Goal: Task Accomplishment & Management: Complete application form

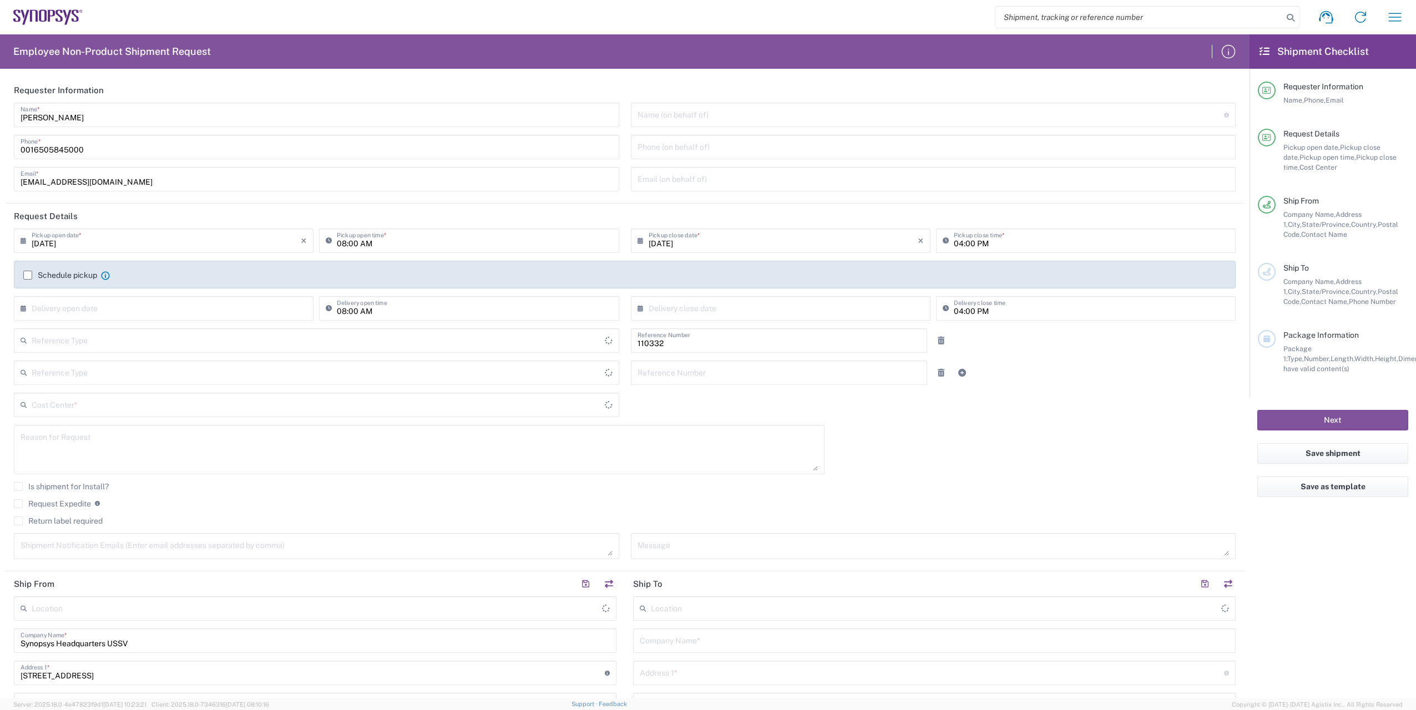
type input "Department"
type input "US01, FAC, Fac Admin 110332"
type input "[GEOGRAPHIC_DATA]"
type input "Delivered at Place"
type input "[US_STATE]"
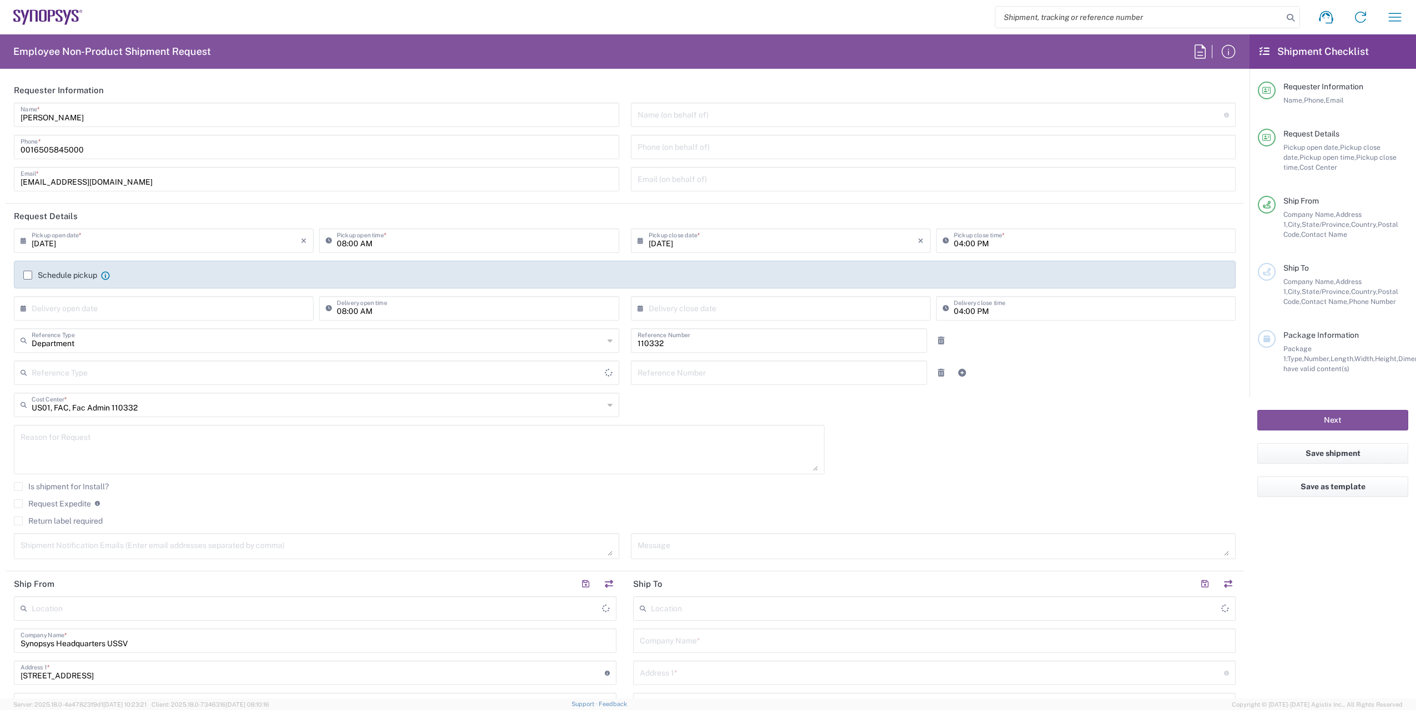
type input "[GEOGRAPHIC_DATA]"
type input "Headquarters USSV"
click at [104, 153] on input "0016505845000" at bounding box center [317, 146] width 592 height 19
type input "0"
type input "0014085928742"
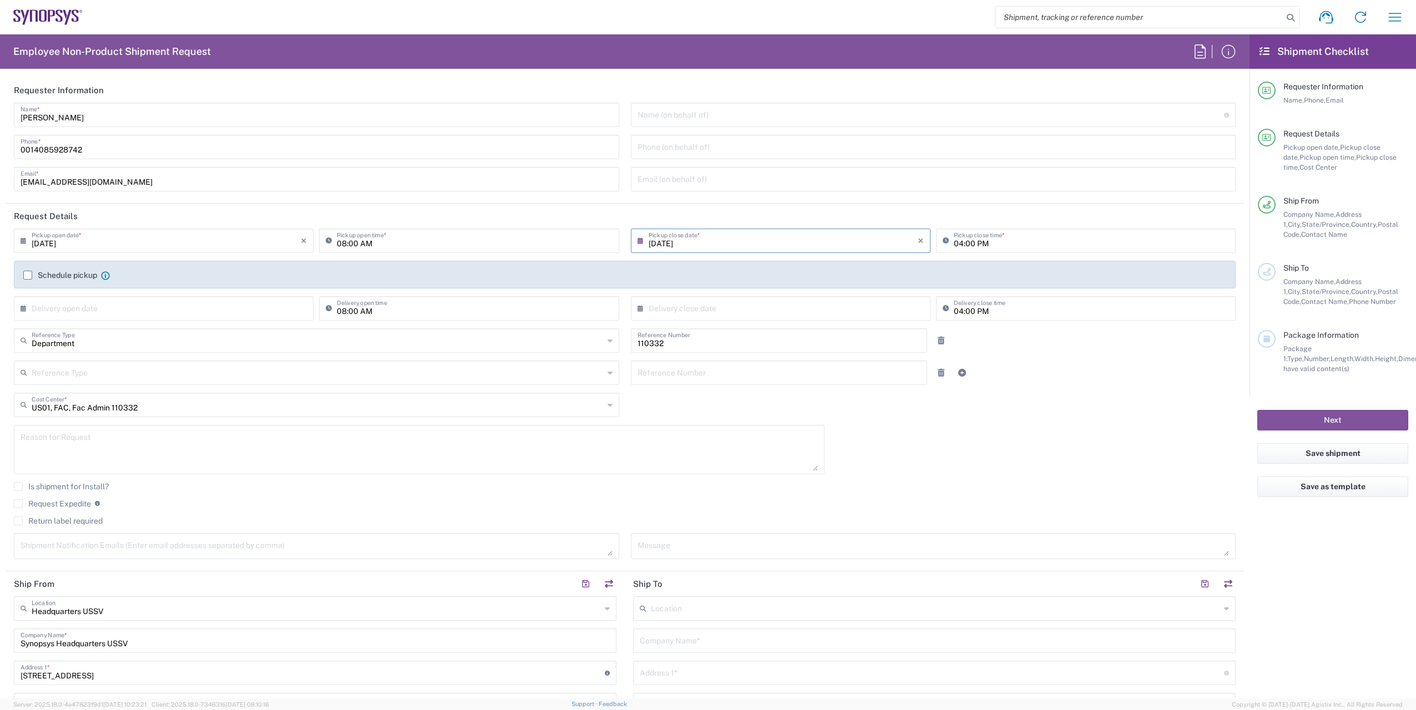
click at [726, 241] on input "[DATE]" at bounding box center [783, 239] width 269 height 19
click at [780, 292] on span "3" at bounding box center [778, 294] width 17 height 16
type input "[DATE]"
click at [693, 246] on input "[DATE]" at bounding box center [783, 239] width 269 height 19
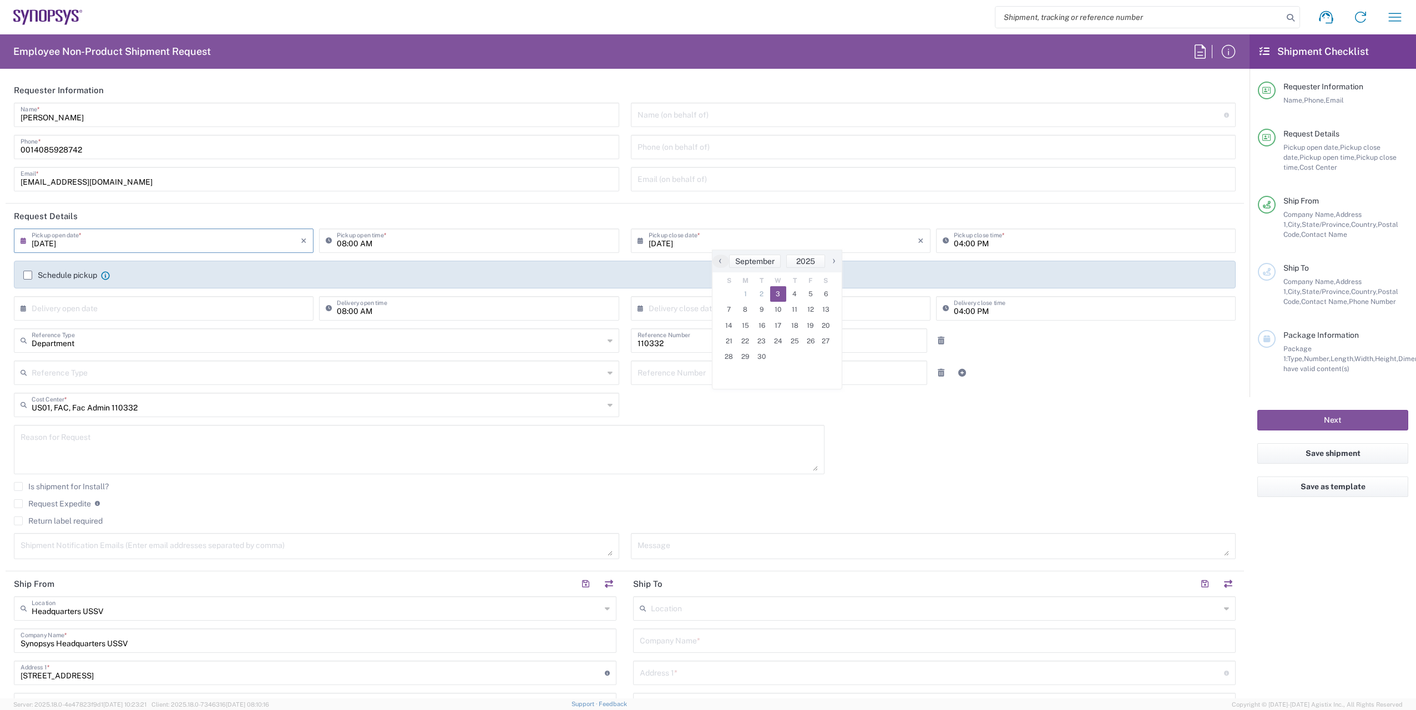
click at [764, 294] on span "2" at bounding box center [762, 294] width 17 height 16
click at [532, 446] on textarea at bounding box center [419, 449] width 797 height 43
click at [175, 239] on input "[DATE]" at bounding box center [166, 239] width 269 height 19
drag, startPoint x: 170, startPoint y: 285, endPoint x: 151, endPoint y: 294, distance: 20.4
click at [151, 294] on span "2" at bounding box center [149, 294] width 17 height 16
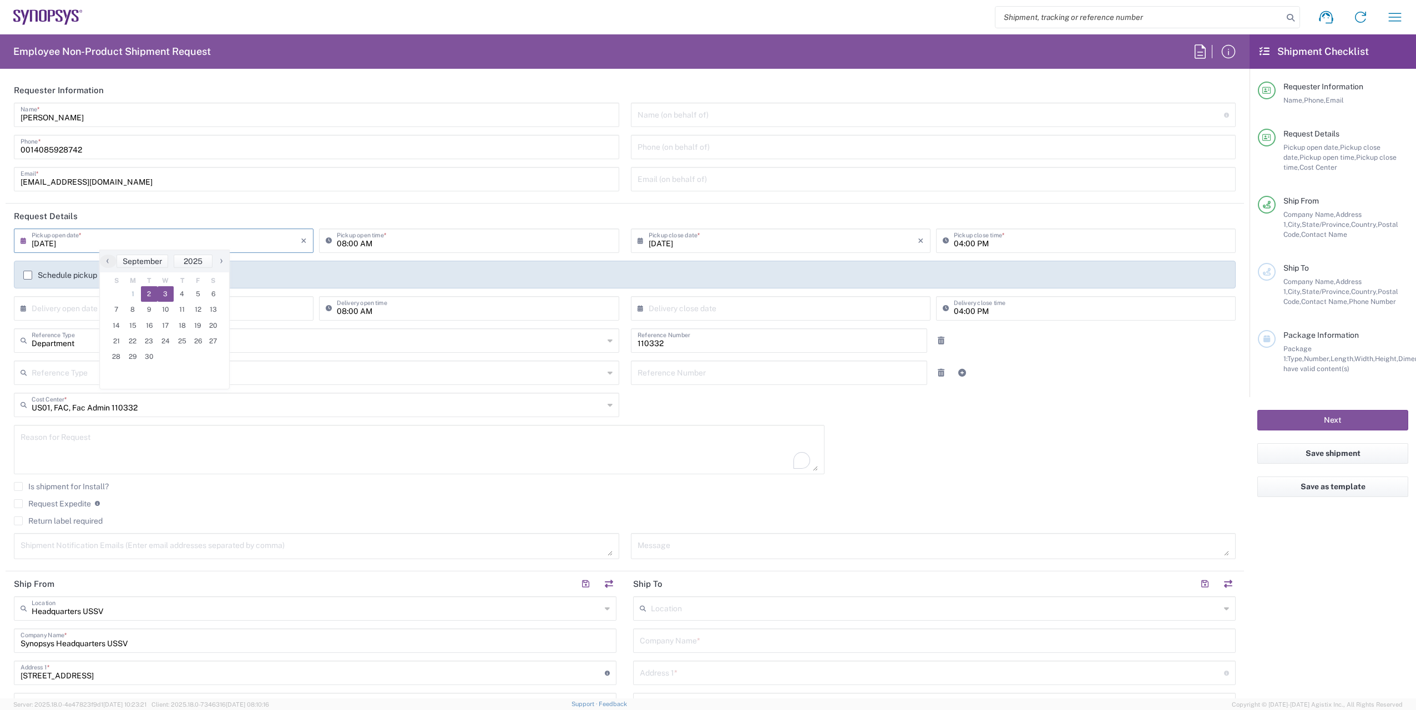
type input "[DATE]"
click at [582, 342] on input "text" at bounding box center [318, 339] width 572 height 19
click at [691, 426] on div "Reason for Request" at bounding box center [419, 449] width 811 height 49
type input "Department"
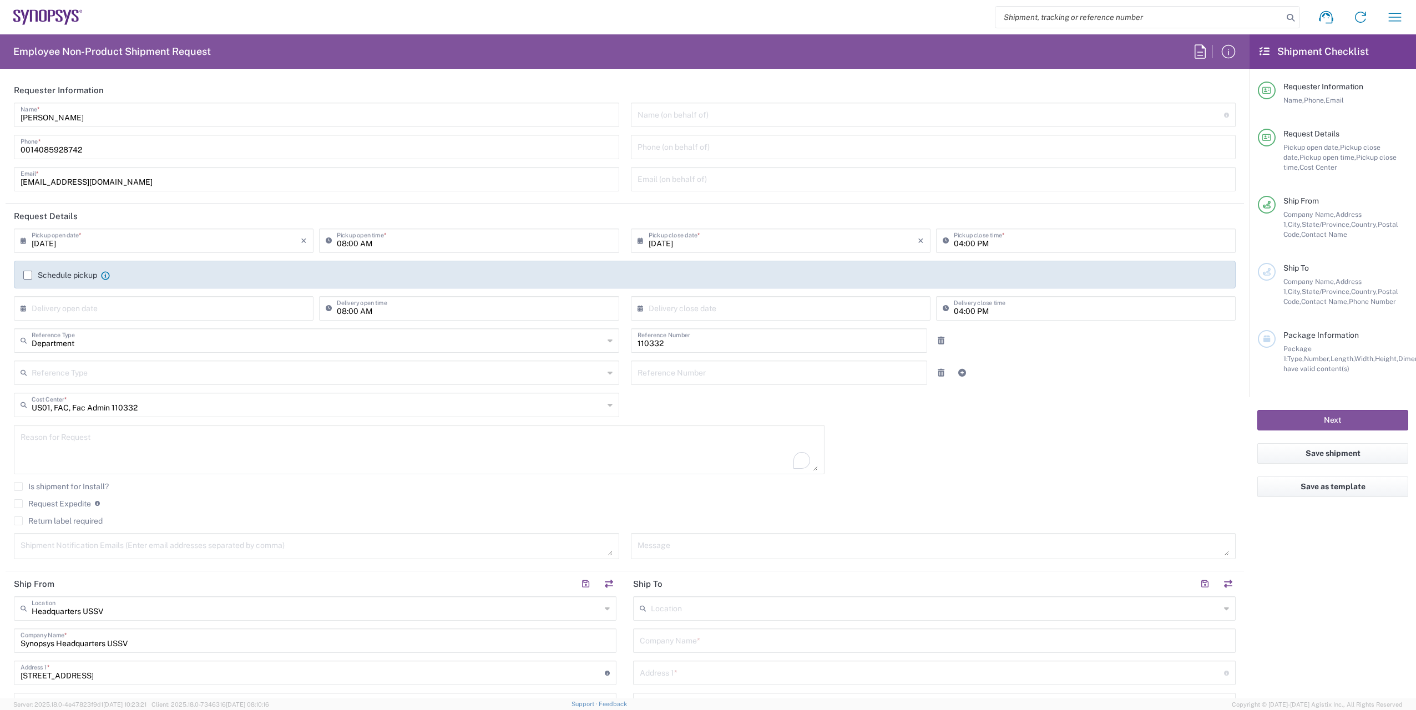
click at [700, 340] on input "110332" at bounding box center [780, 339] width 284 height 19
click at [696, 341] on input "110332" at bounding box center [780, 339] width 284 height 19
type input "1"
type input "211253"
click at [136, 380] on input "text" at bounding box center [318, 371] width 572 height 19
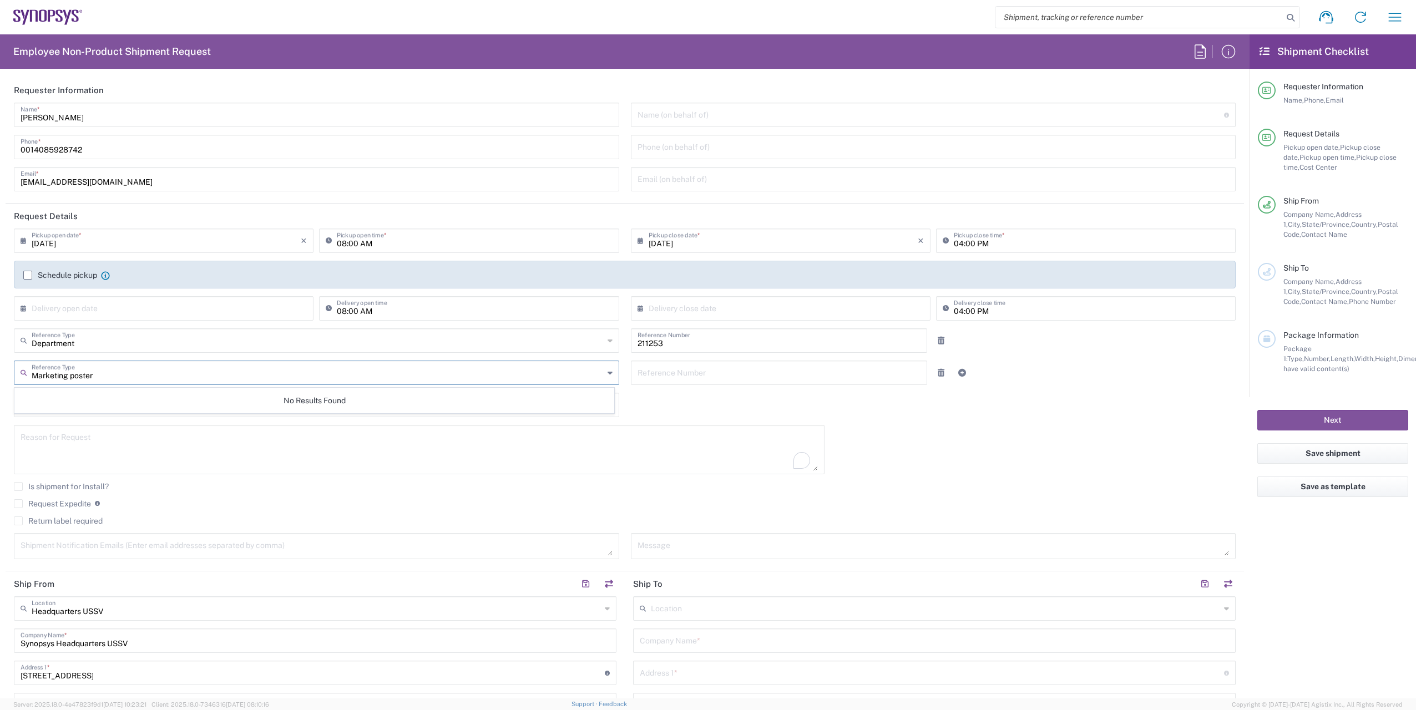
type input "Marketing poster"
click at [1070, 436] on div "[DATE] × Pickup open date * Cancel Apply 08:00 AM Pickup open time * [DATE] × P…" at bounding box center [625, 398] width 1234 height 338
click at [608, 405] on icon at bounding box center [610, 405] width 5 height 18
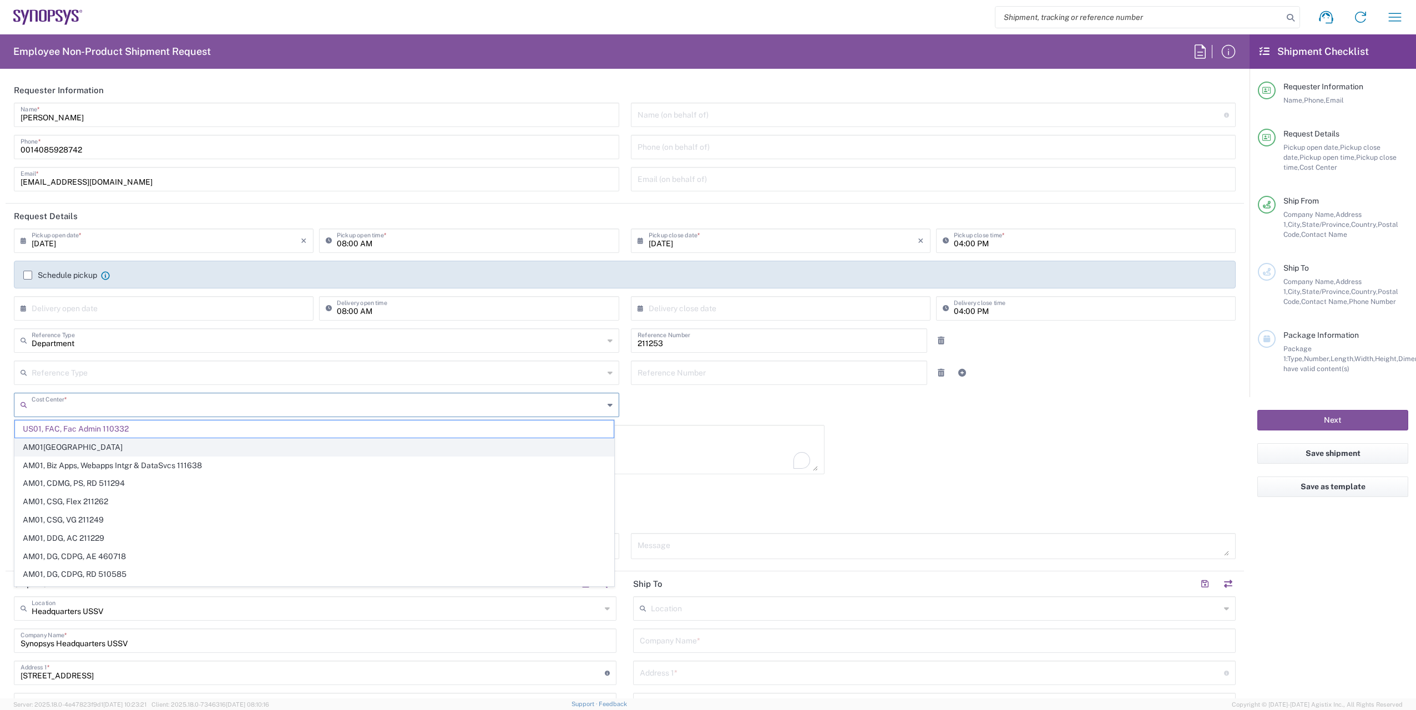
type input "2"
type input "110332"
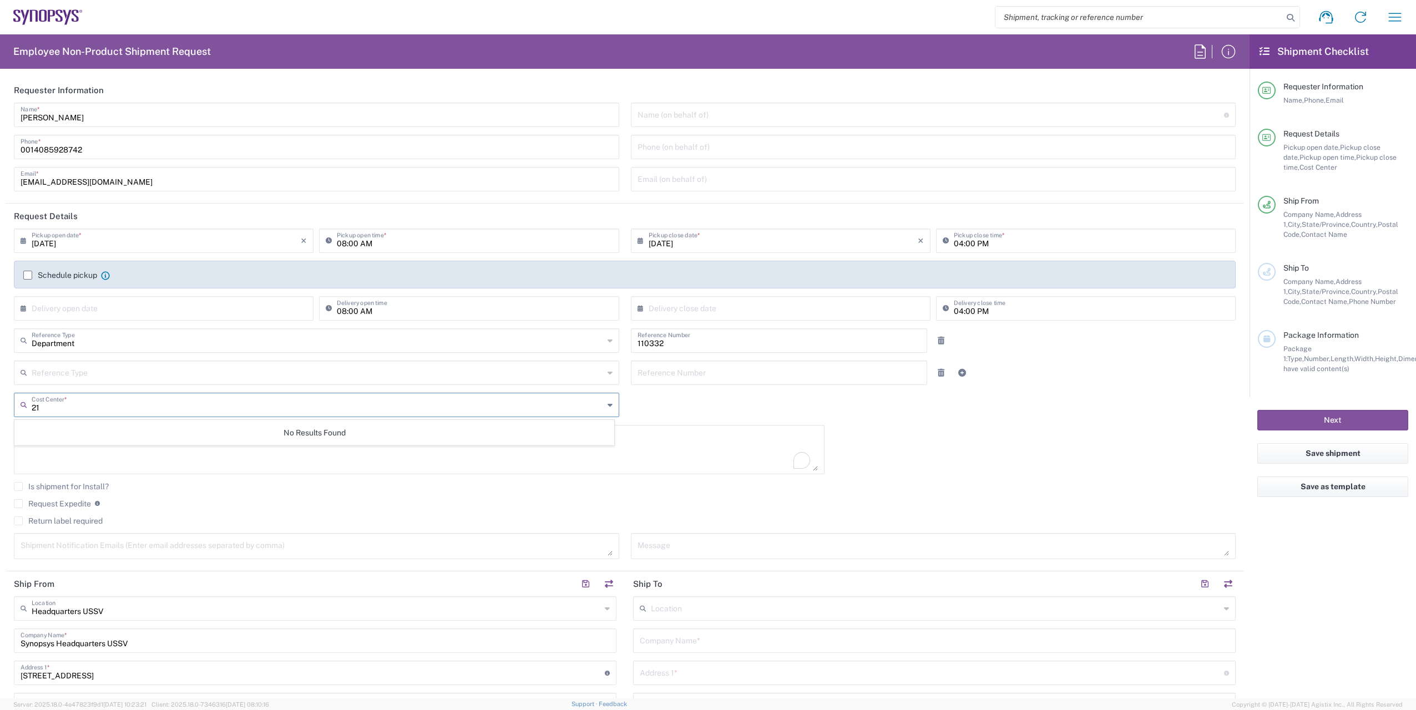
type input "2"
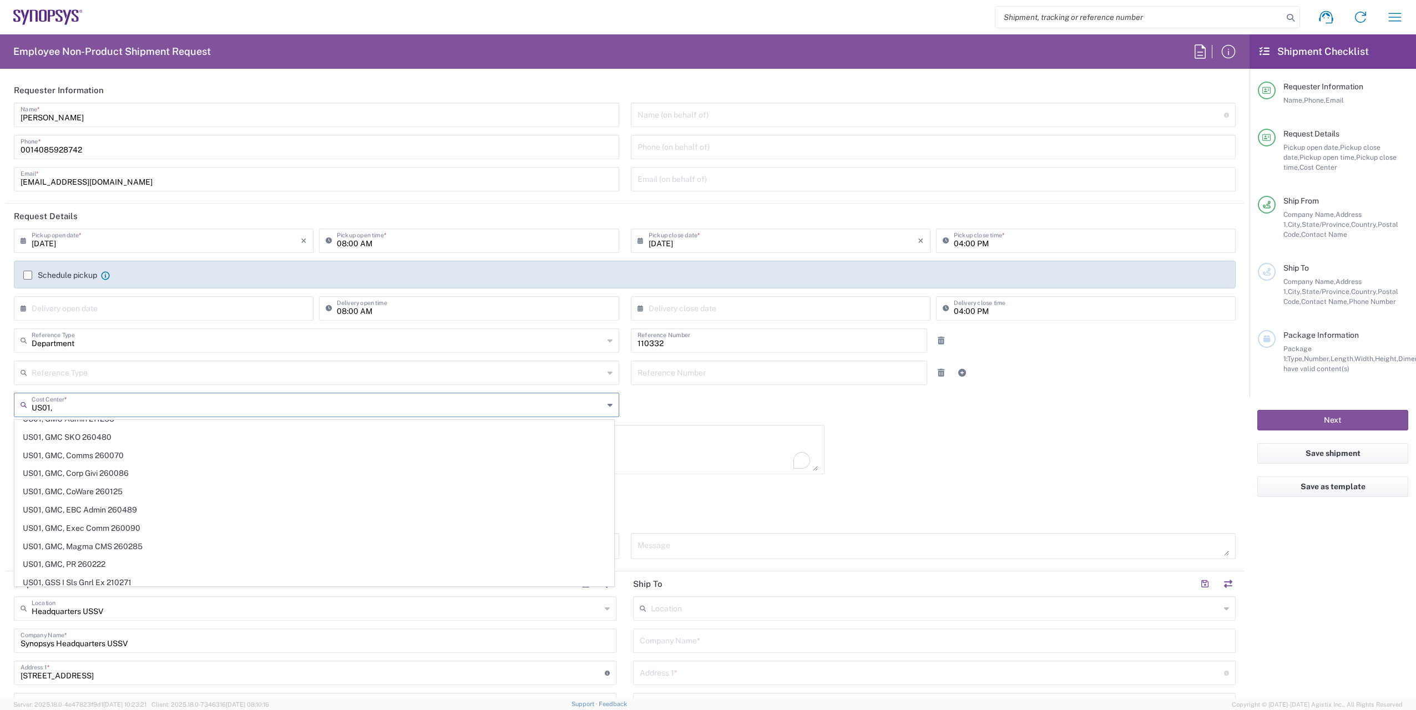
scroll to position [15926, 0]
type input "US01,"
click at [80, 444] on span "US01, GMC Admin 211253" at bounding box center [314, 445] width 599 height 17
type input "211253"
type input "US01, GMC Admin 211253"
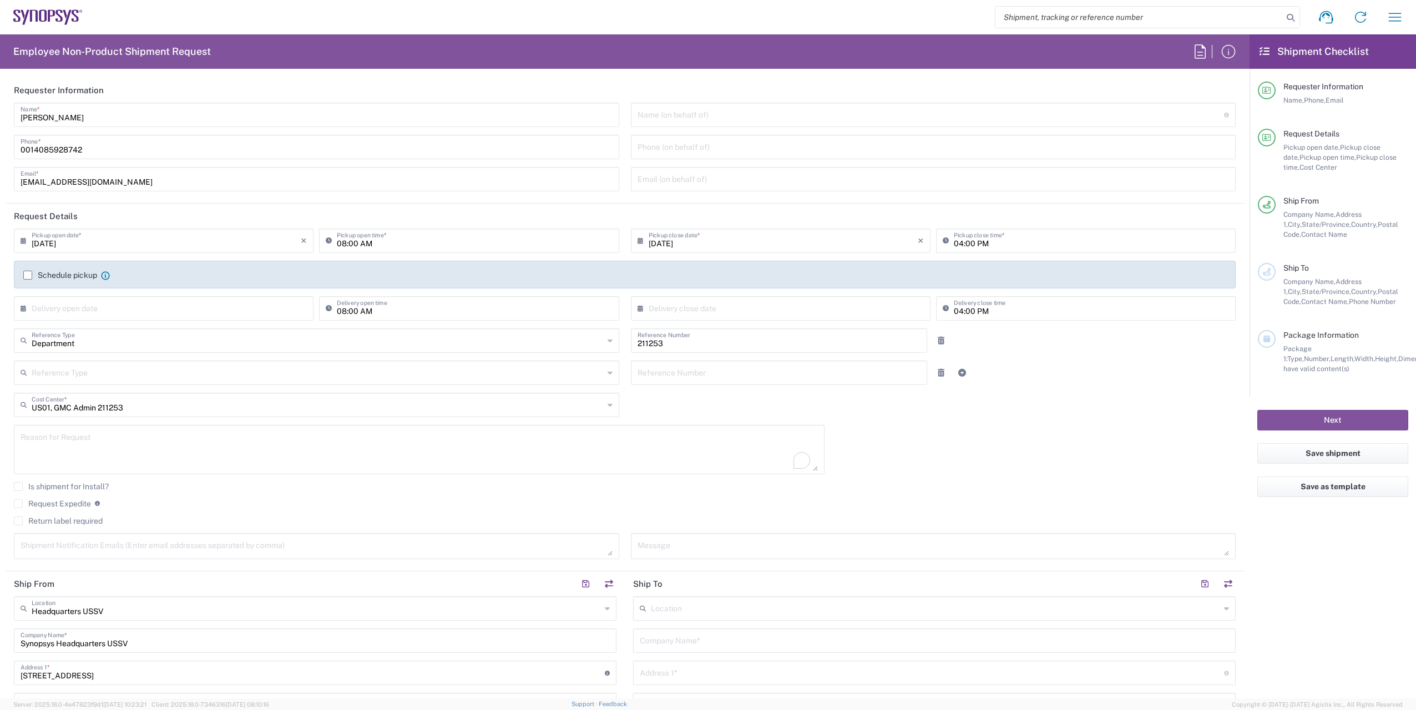
click at [152, 438] on textarea "To enrich screen reader interactions, please activate Accessibility in Grammarl…" at bounding box center [419, 449] width 797 height 43
type textarea "Ship Corporate Narrative posters"
click at [985, 457] on div "[DATE] × Pickup open date * Cancel Apply 08:00 AM Pickup open time * [DATE] × P…" at bounding box center [625, 398] width 1234 height 338
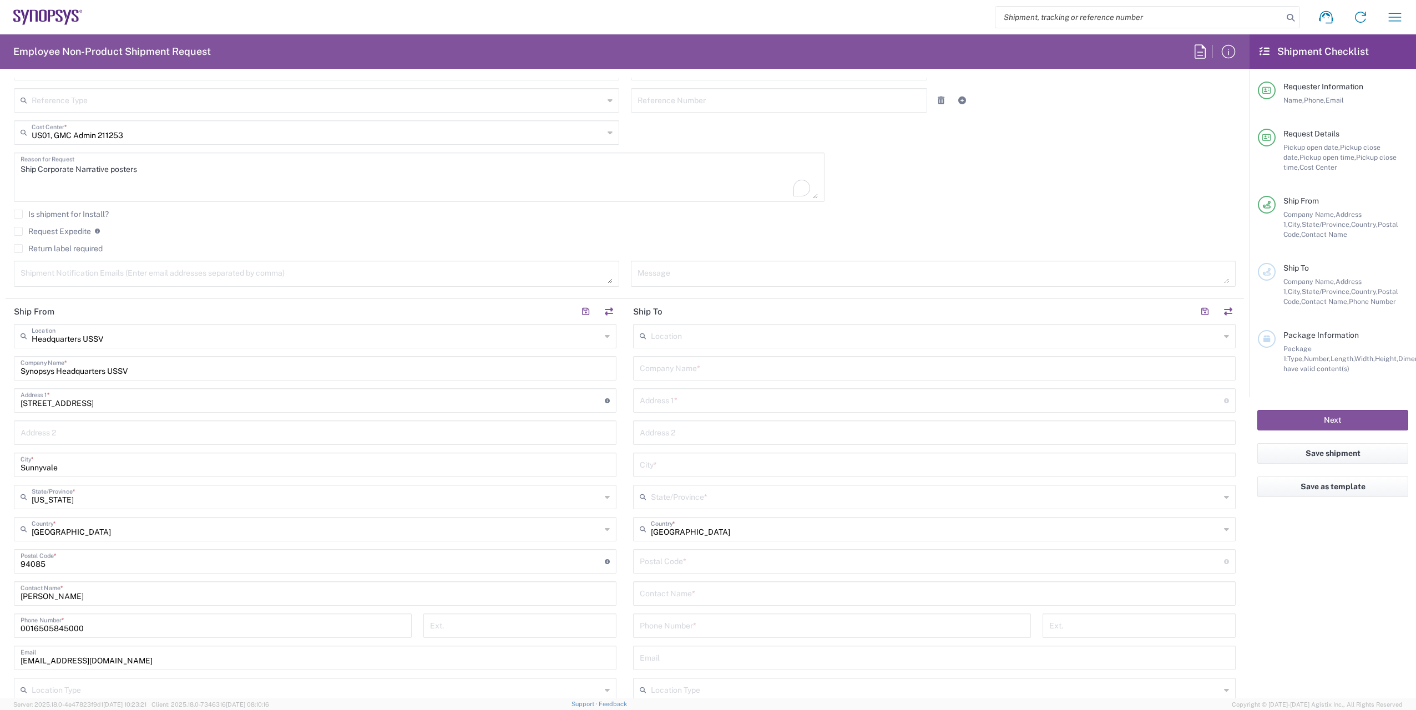
scroll to position [277, 0]
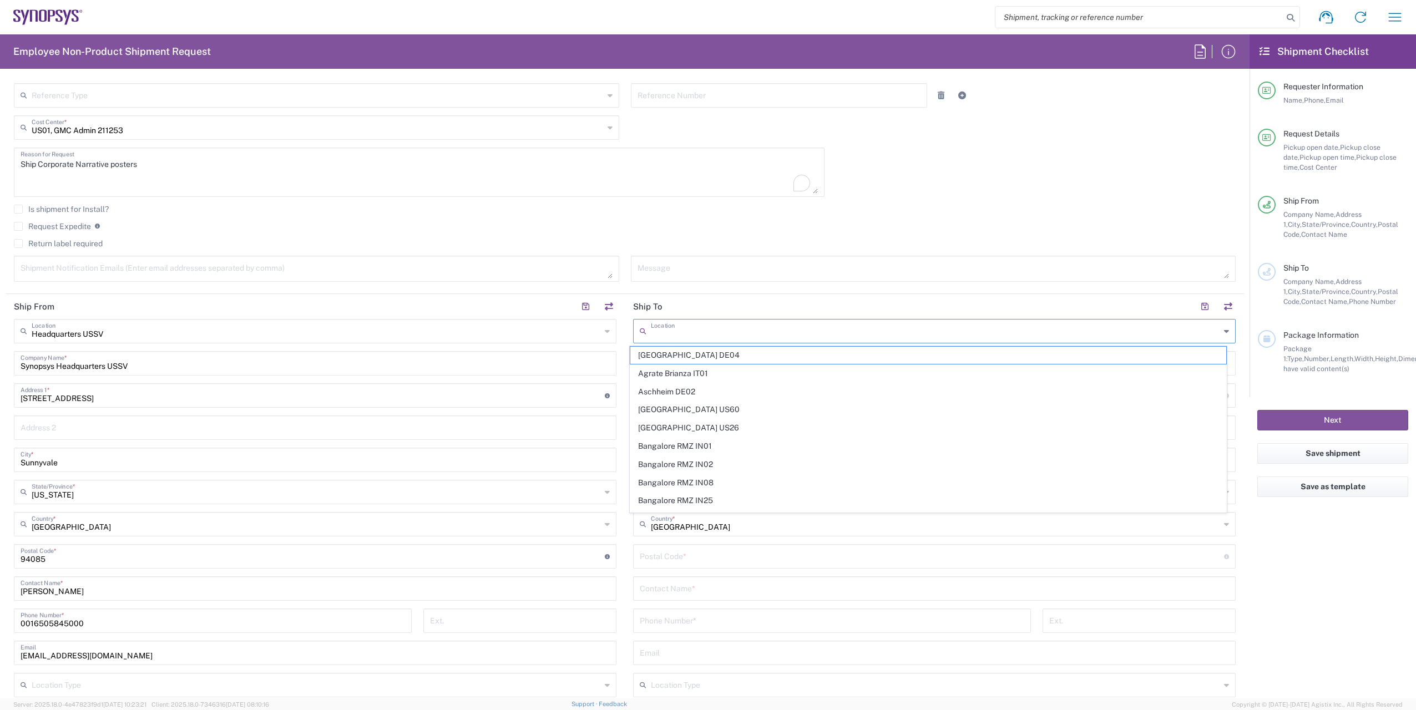
click at [689, 330] on input "text" at bounding box center [935, 330] width 569 height 19
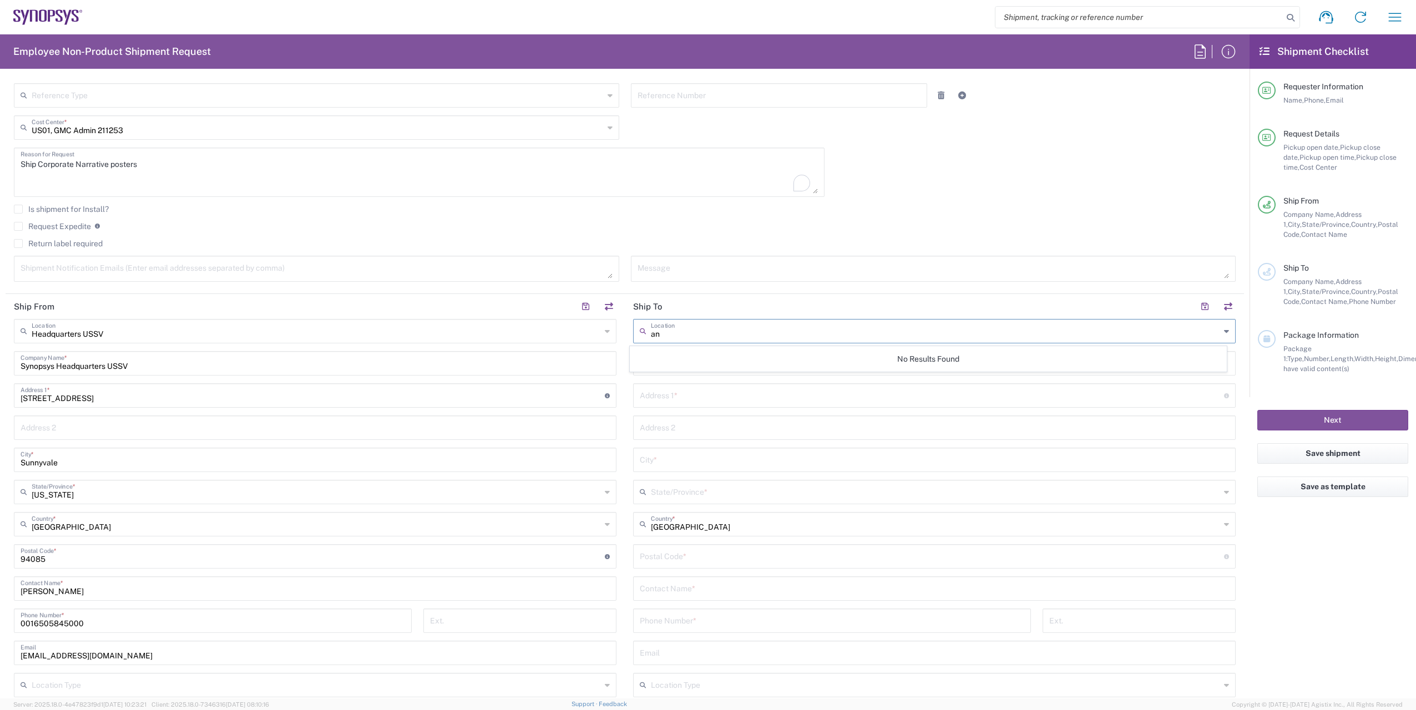
type input "a"
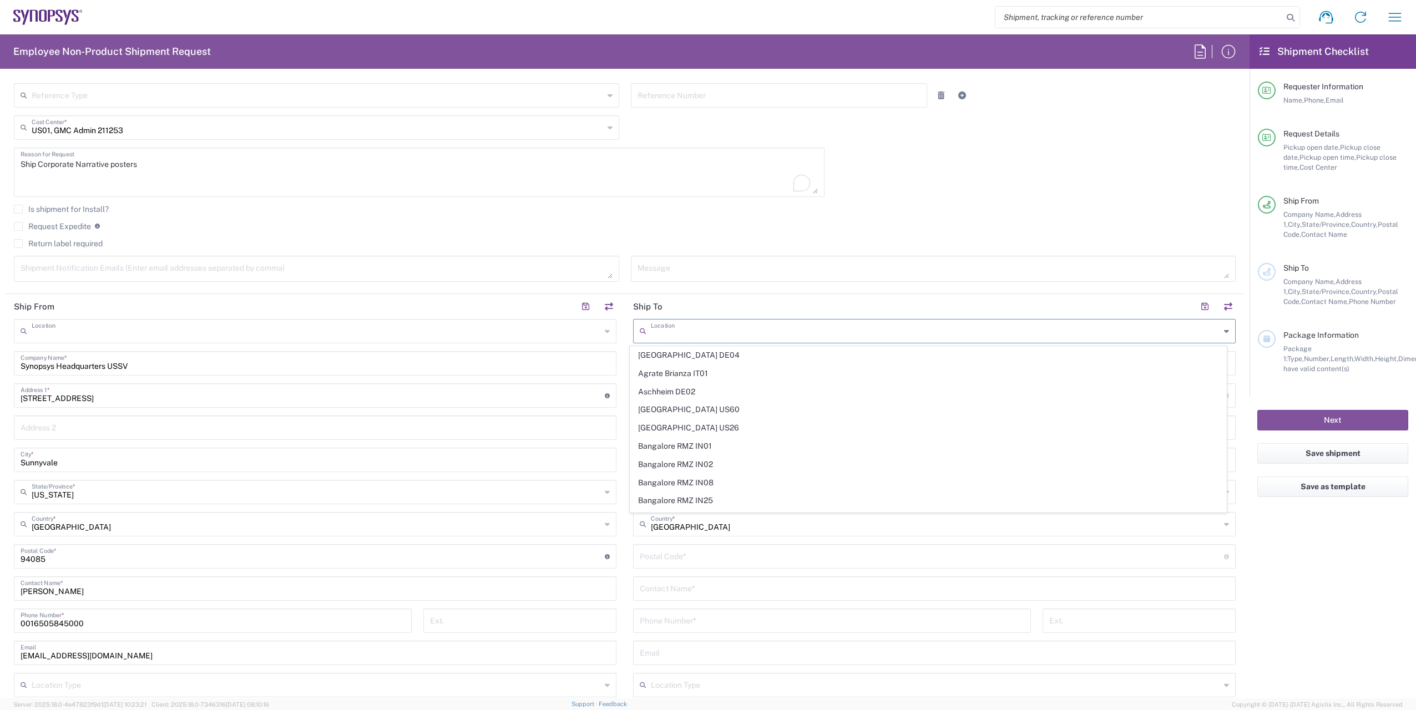
click at [327, 333] on input "text" at bounding box center [316, 330] width 569 height 19
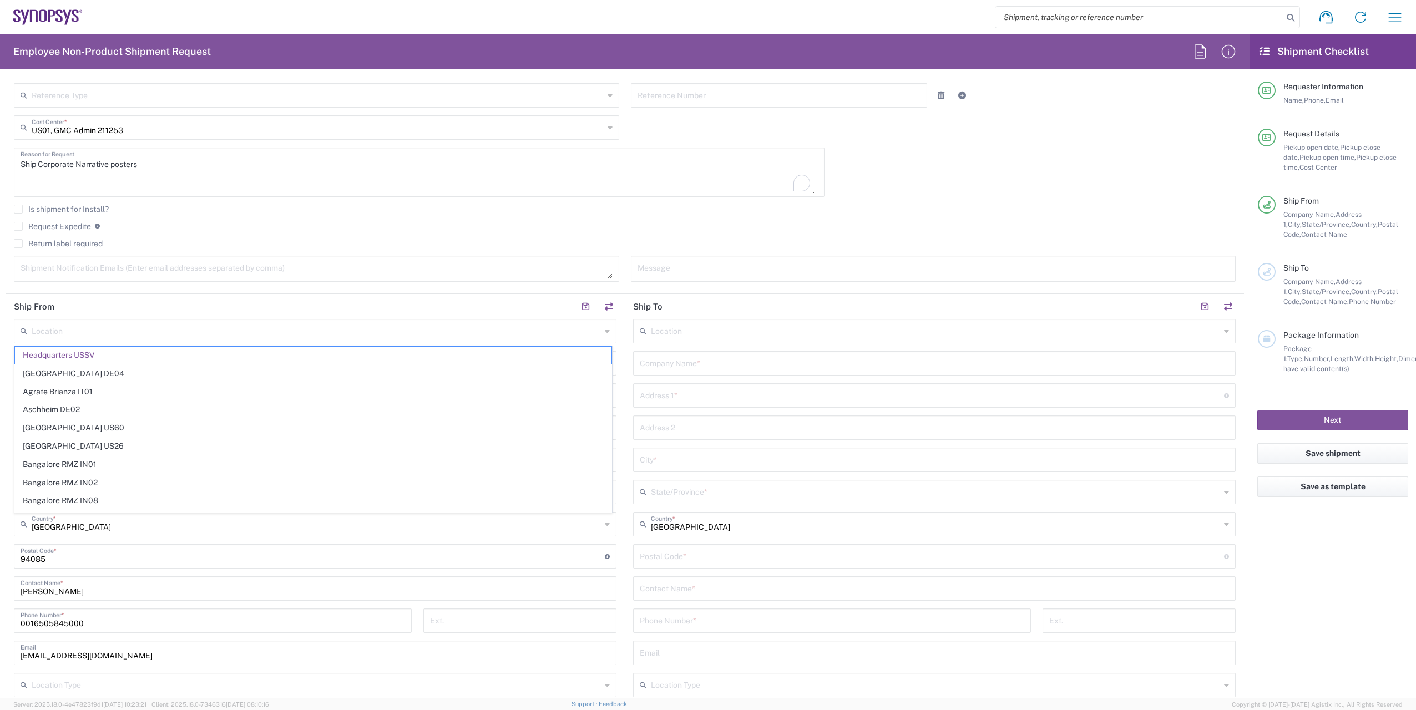
click at [1302, 548] on agx-form-checklist "Shipment Checklist Requester Information Name, Phone, Email Request Details Pic…" at bounding box center [1333, 366] width 166 height 664
type input "Headquarters USSV"
click at [760, 363] on input "text" at bounding box center [934, 362] width 589 height 19
type input "Ansys"
click at [725, 399] on input "text" at bounding box center [932, 394] width 584 height 19
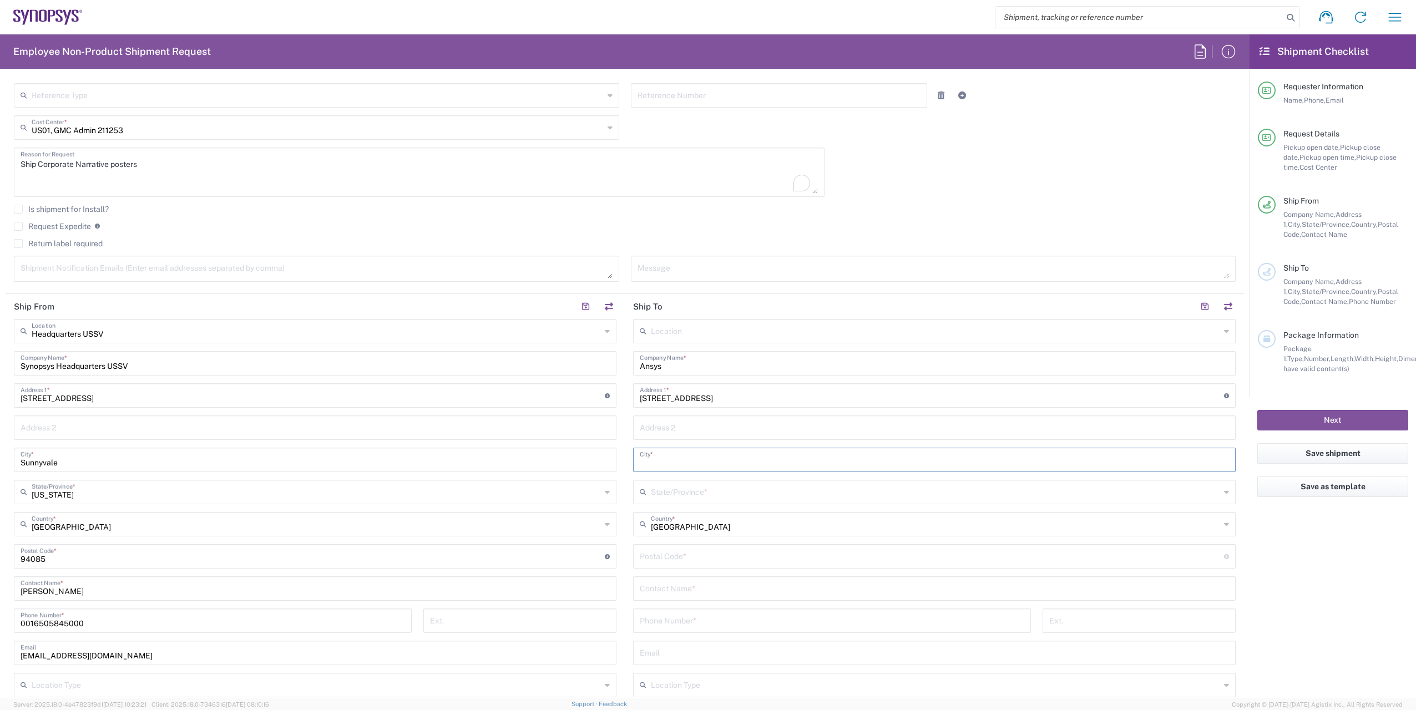
click at [775, 396] on input "[STREET_ADDRESS]" at bounding box center [932, 394] width 584 height 19
type input "[STREET_ADDRESS]"
type input "Suite 350"
type input "[PERSON_NAME][GEOGRAPHIC_DATA]"
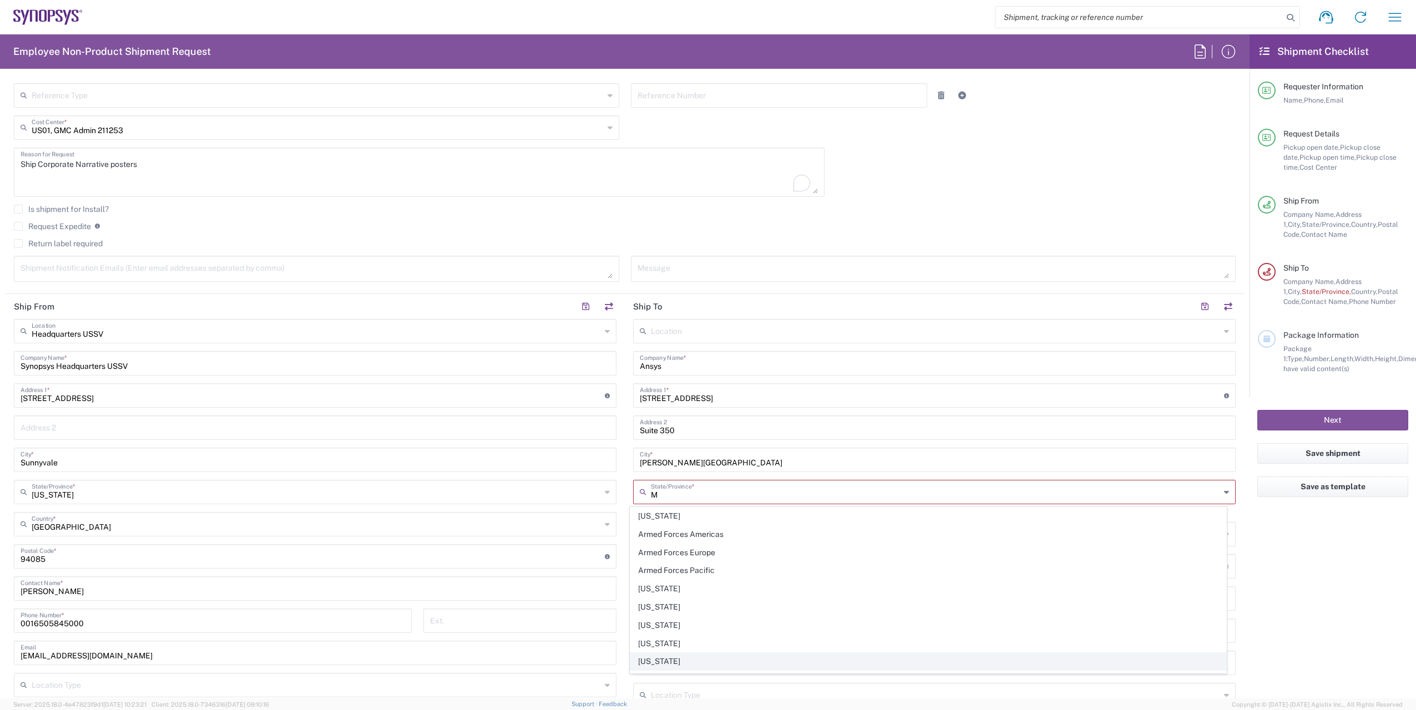
click at [652, 661] on span "[US_STATE]" at bounding box center [928, 661] width 597 height 17
type input "[US_STATE]"
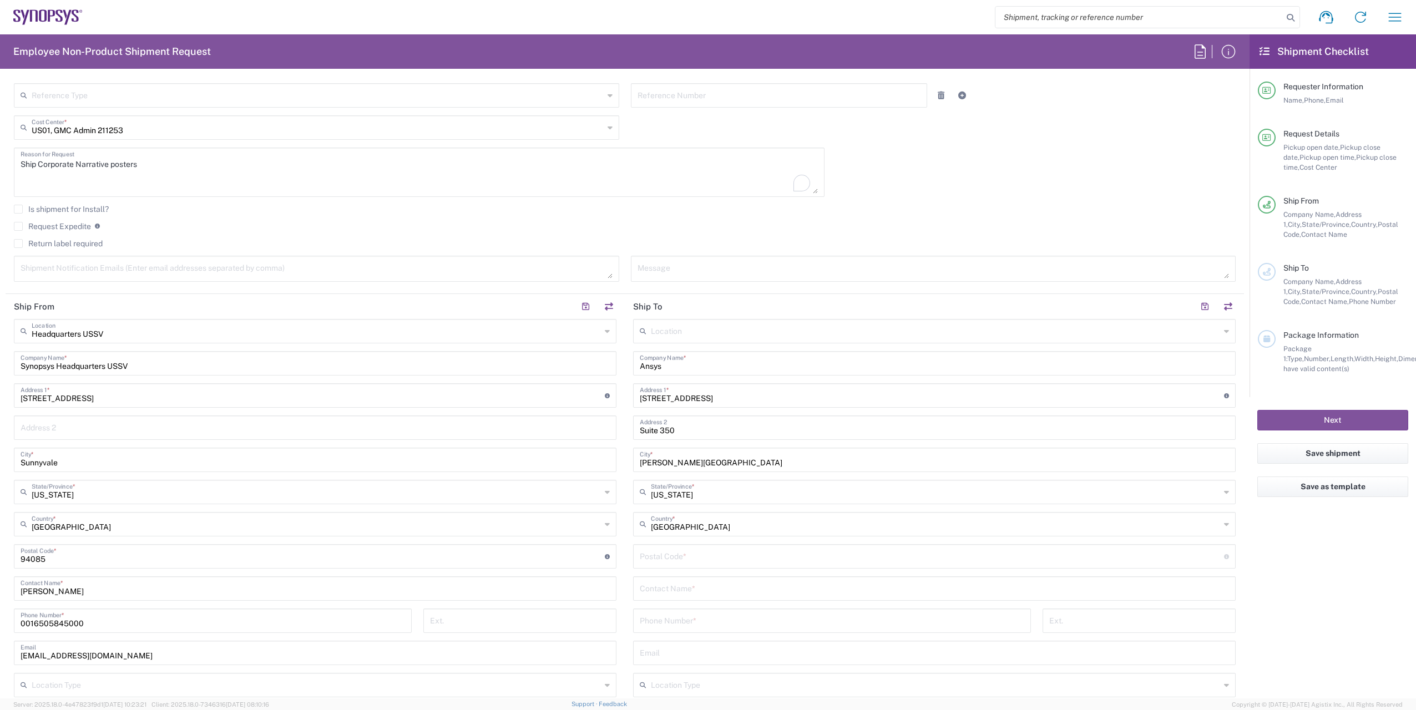
click at [699, 558] on input "undefined" at bounding box center [932, 555] width 584 height 19
type input "48108"
click at [716, 590] on input "text" at bounding box center [934, 587] width 589 height 19
type input "[PERSON_NAME]"
click at [698, 621] on input "tel" at bounding box center [832, 619] width 385 height 19
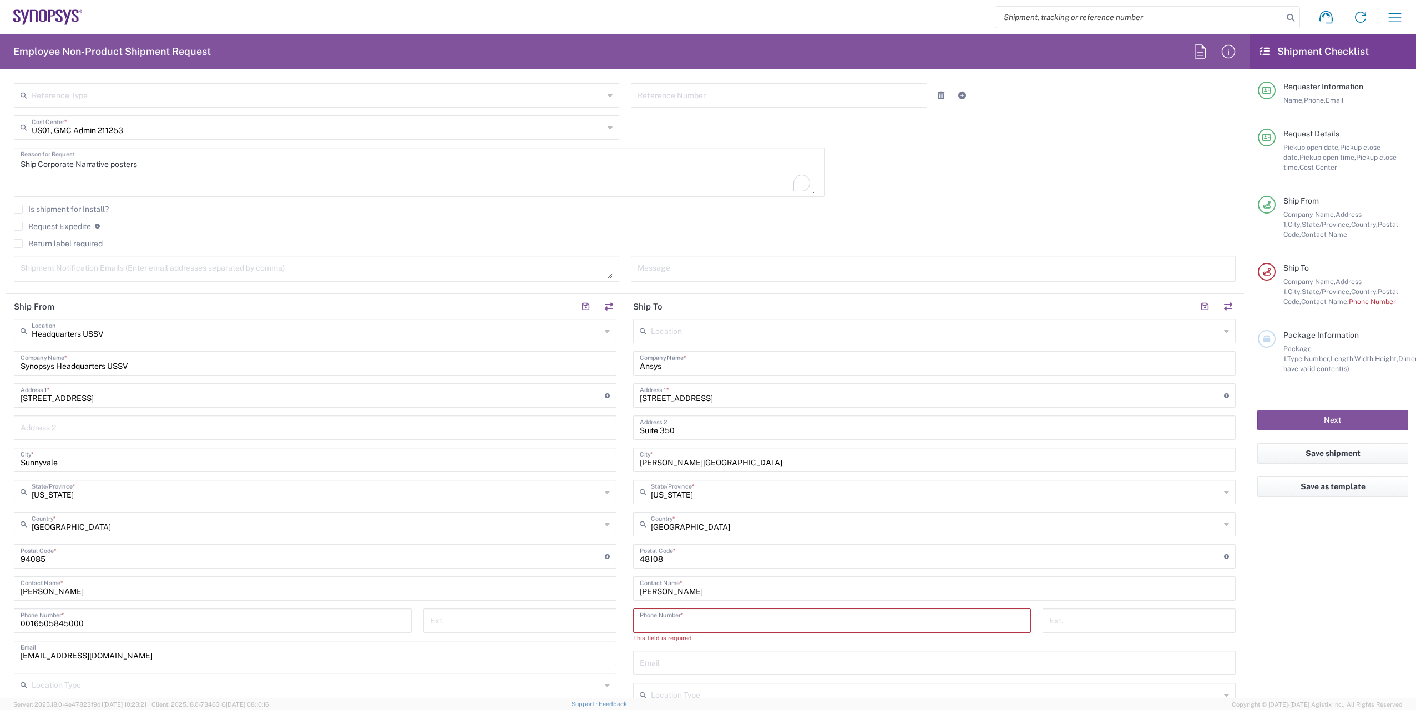
click at [1300, 605] on agx-form-checklist "Shipment Checklist Requester Information Name, Phone, Email Request Details Pic…" at bounding box center [1333, 366] width 166 height 664
click at [1318, 589] on agx-form-checklist "Shipment Checklist Requester Information Name, Phone, Email Request Details Pic…" at bounding box center [1333, 366] width 166 height 664
click at [1320, 598] on agx-form-checklist "Shipment Checklist Requester Information Name, Phone, Email Request Details Pic…" at bounding box center [1333, 366] width 166 height 664
click at [908, 661] on input "text" at bounding box center [934, 662] width 589 height 19
click at [668, 666] on input "text" at bounding box center [934, 662] width 589 height 19
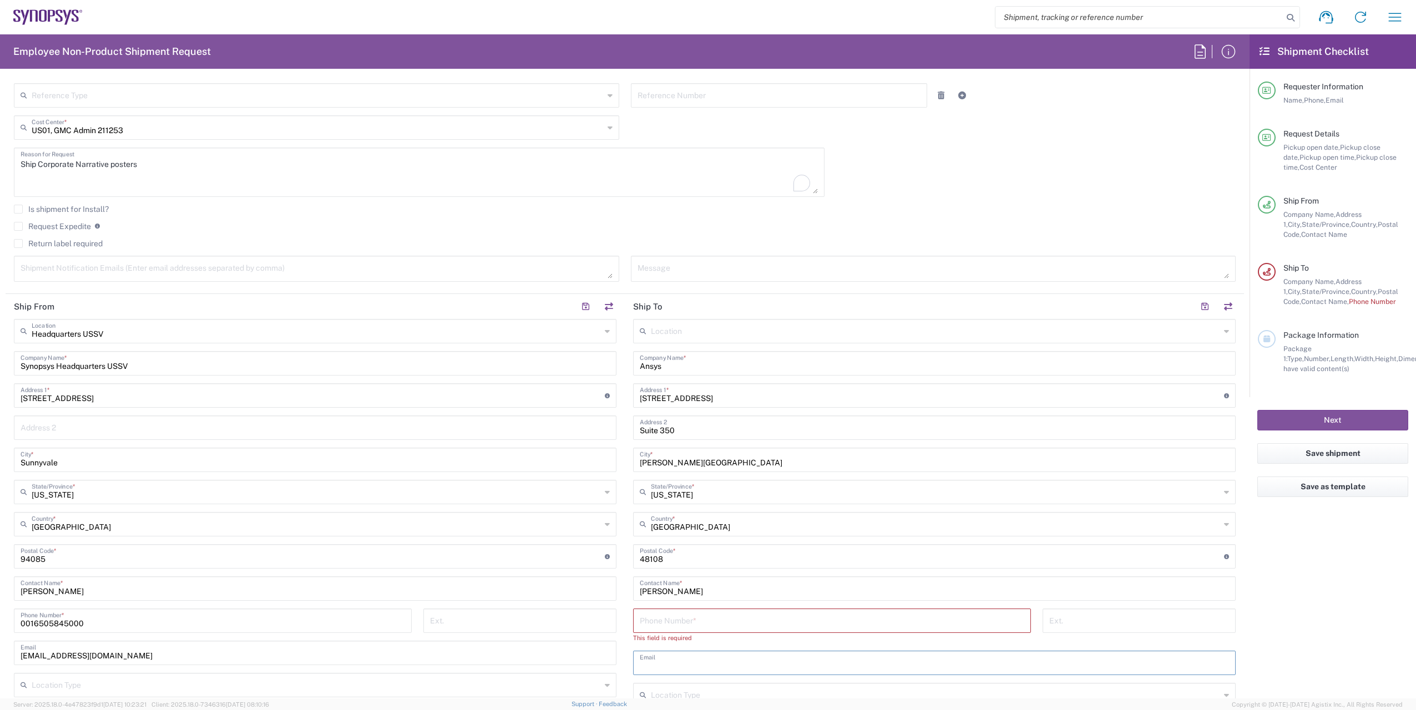
paste input "[PERSON_NAME][EMAIL_ADDRESS][PERSON_NAME][DOMAIN_NAME]"
type input "[PERSON_NAME][EMAIL_ADDRESS][PERSON_NAME][DOMAIN_NAME]"
click at [1304, 601] on agx-form-checklist "Shipment Checklist Requester Information Name, Phone, Email Request Details Pic…" at bounding box center [1333, 366] width 166 height 664
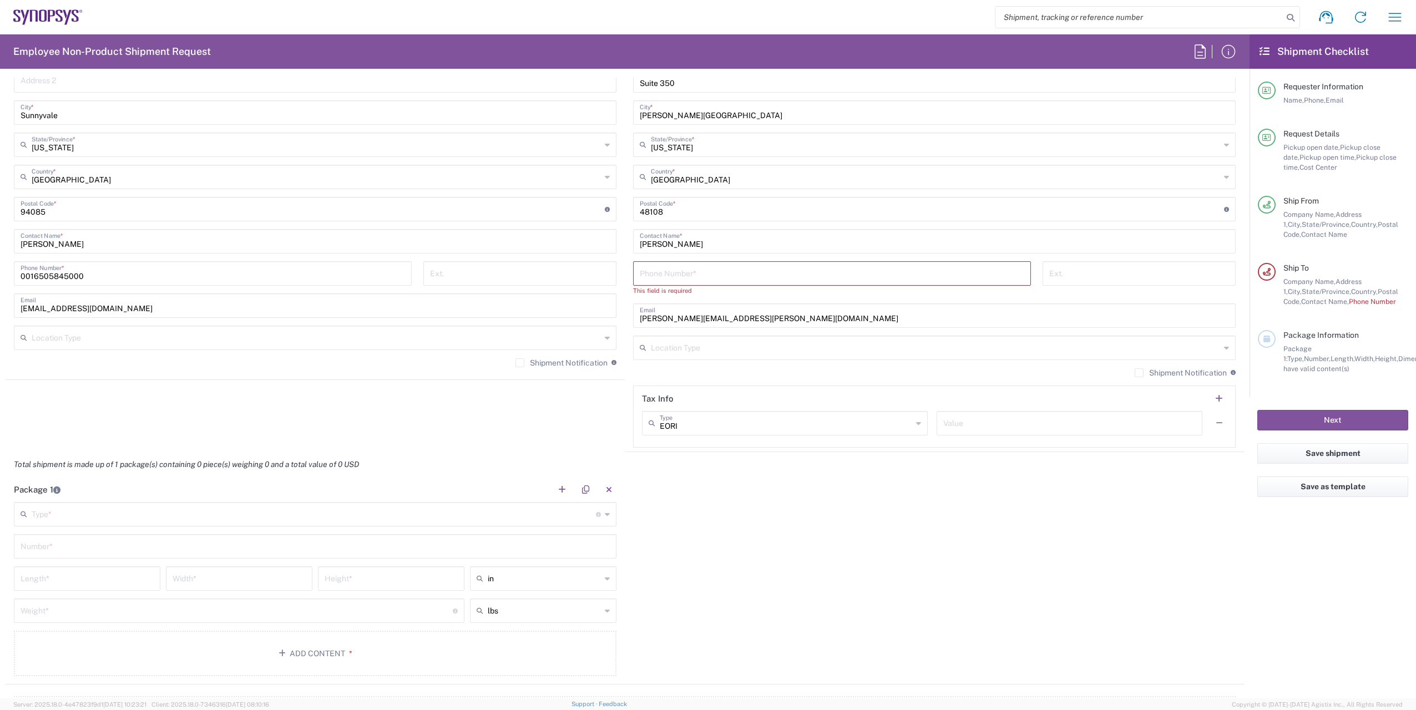
scroll to position [666, 0]
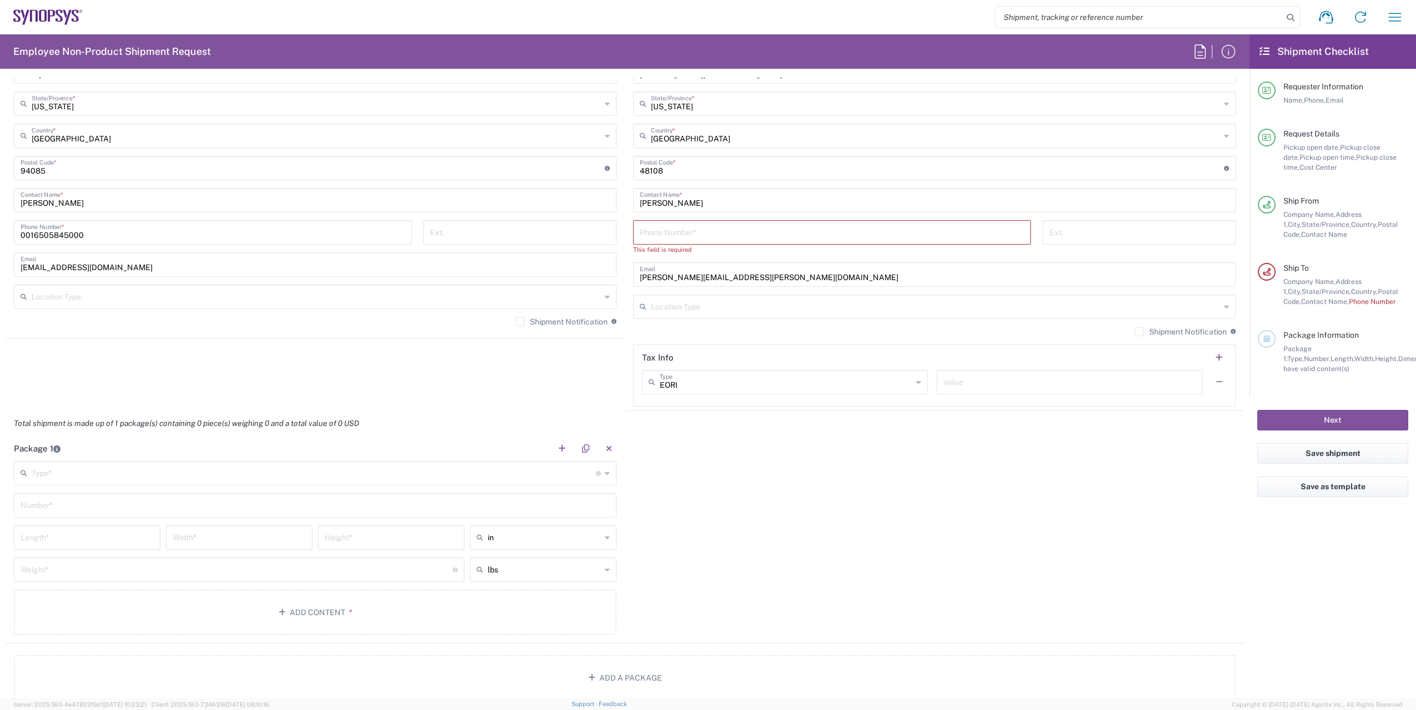
click at [163, 473] on input "text" at bounding box center [314, 472] width 564 height 19
click at [39, 590] on span "Tube" at bounding box center [313, 591] width 597 height 17
type input "Tube"
type input "38"
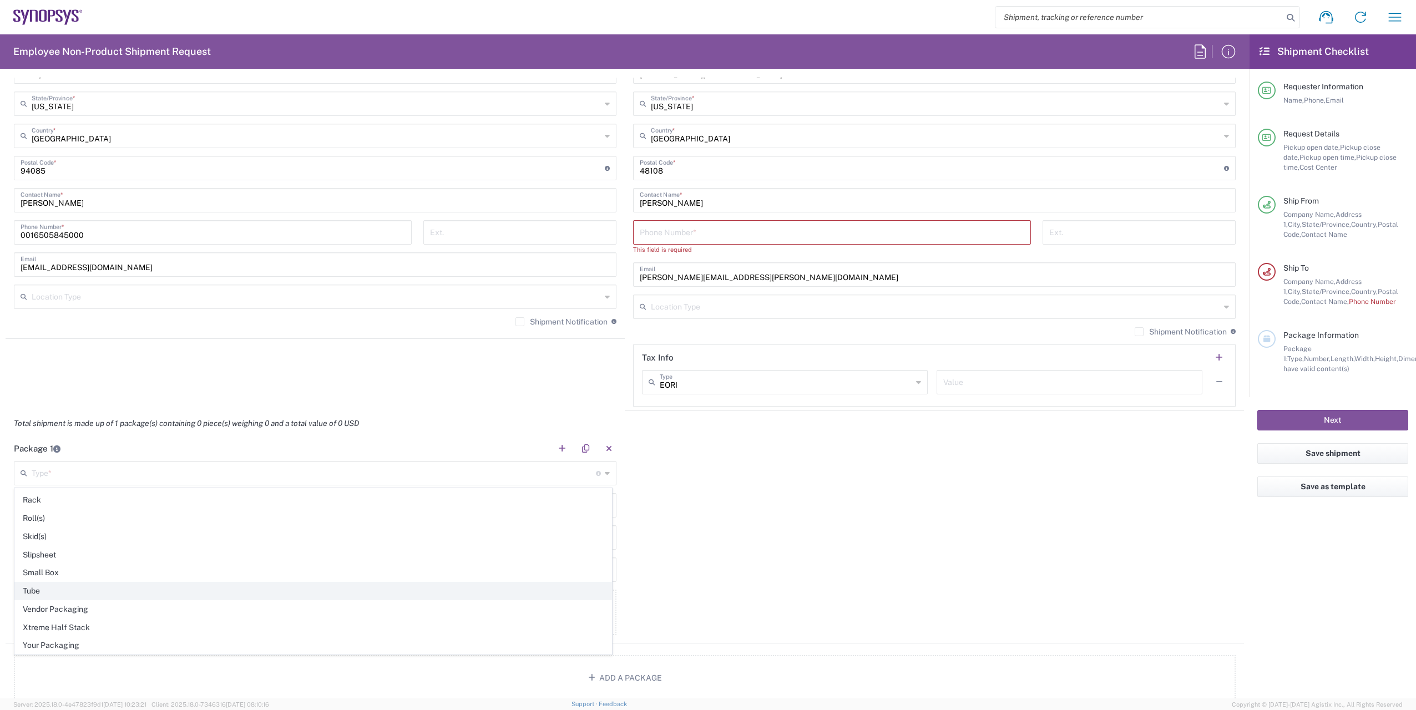
type input "6"
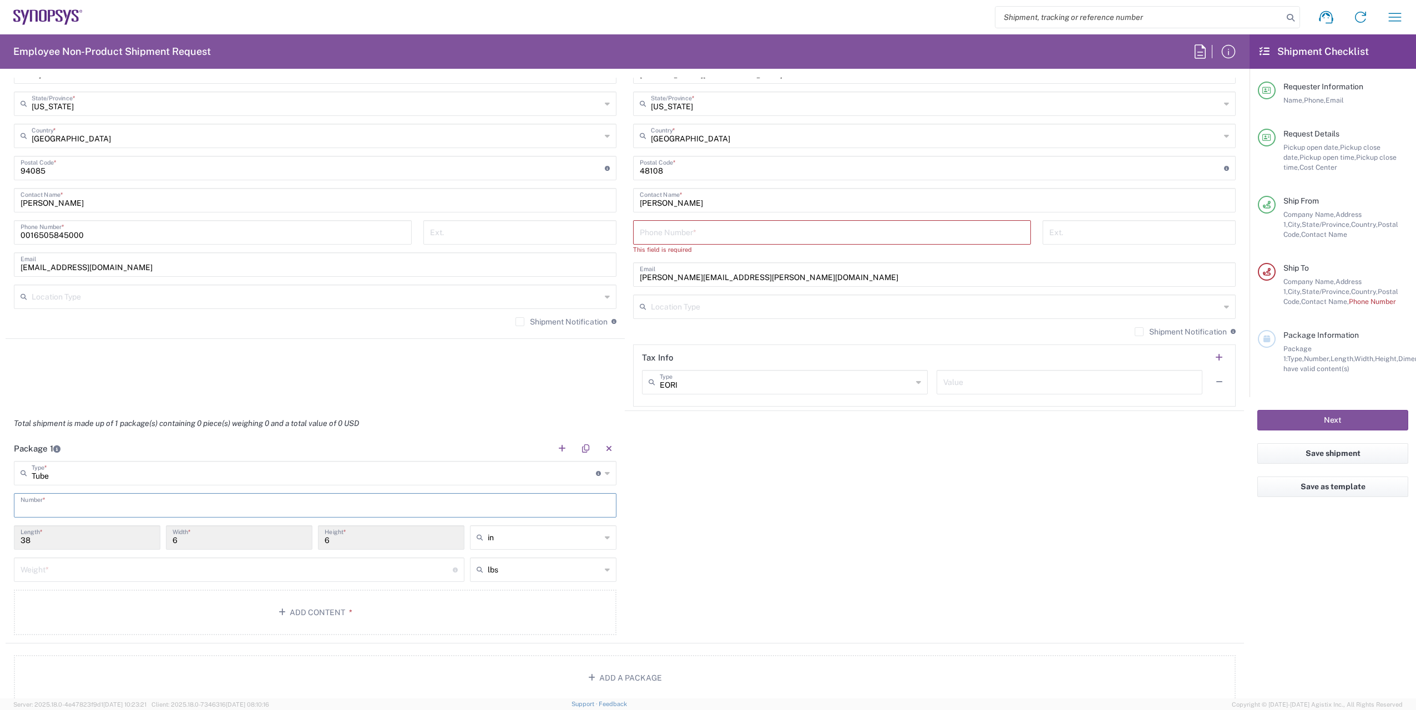
click at [119, 509] on input "text" at bounding box center [315, 504] width 589 height 19
type input "1"
click at [759, 539] on div "Package 1 Tube Type * Material used to package goods Bale(s) Basket(s) Bolt(s) …" at bounding box center [625, 540] width 1239 height 208
type input "Tube"
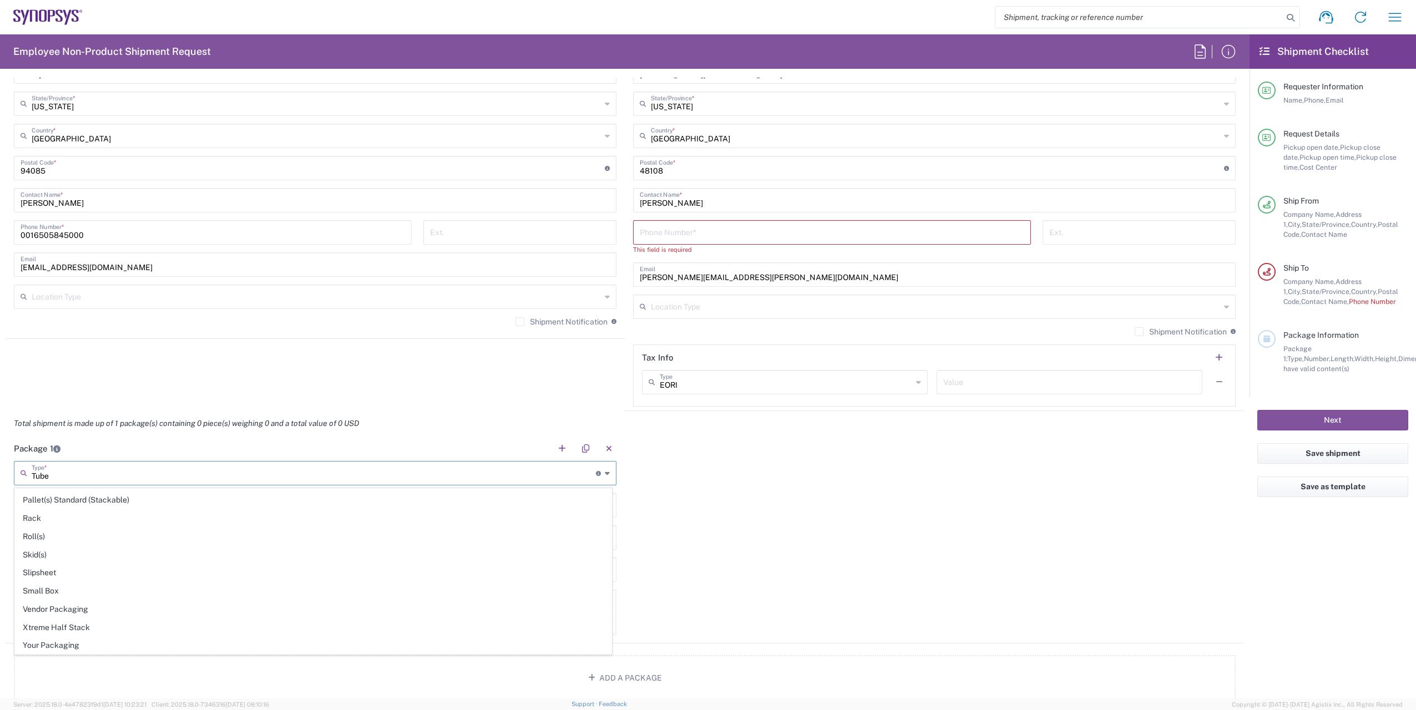
click at [91, 472] on input "Tube" at bounding box center [314, 472] width 564 height 19
click at [793, 439] on div "Package 1 Tube Type * Material used to package goods Tube Bale(s) Basket(s) Bol…" at bounding box center [625, 540] width 1239 height 208
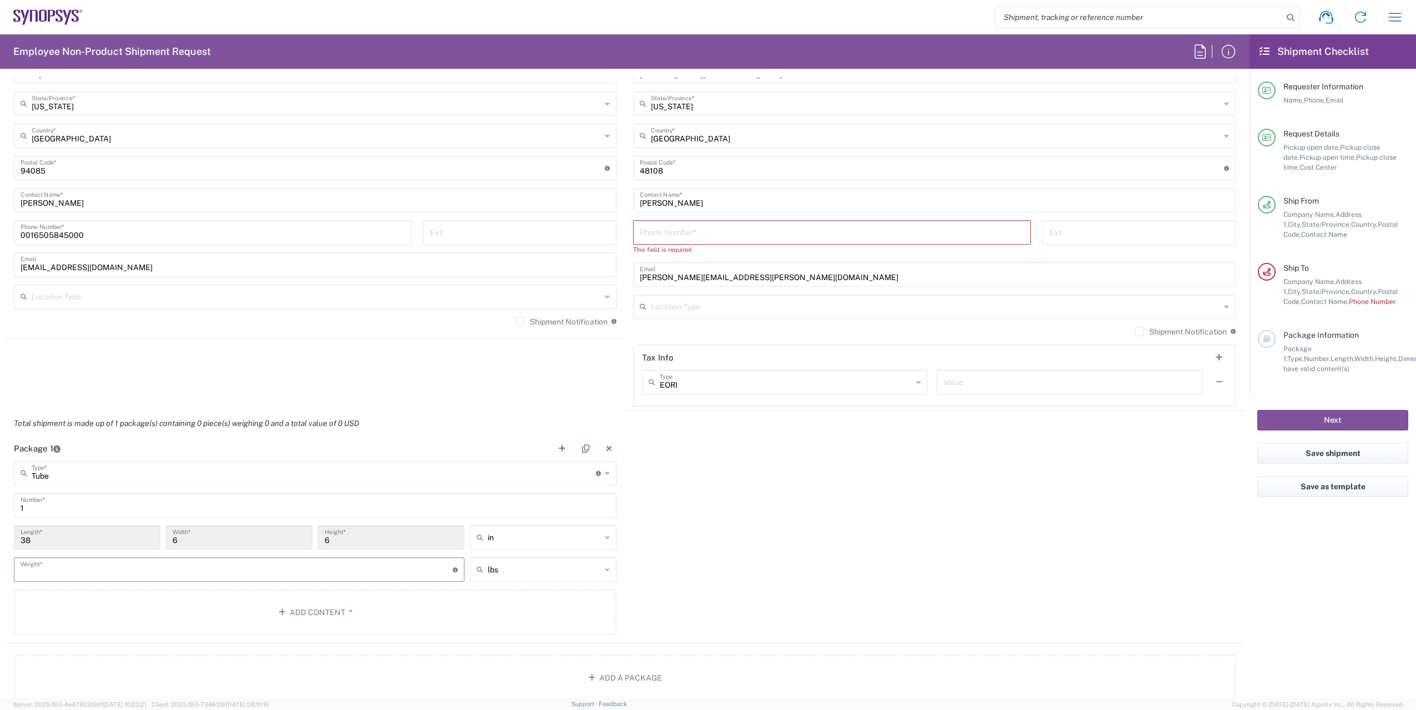
click at [405, 572] on input "number" at bounding box center [237, 568] width 432 height 19
click at [605, 572] on icon at bounding box center [607, 570] width 5 height 18
click at [105, 574] on input "number" at bounding box center [237, 568] width 432 height 19
type input "lbs"
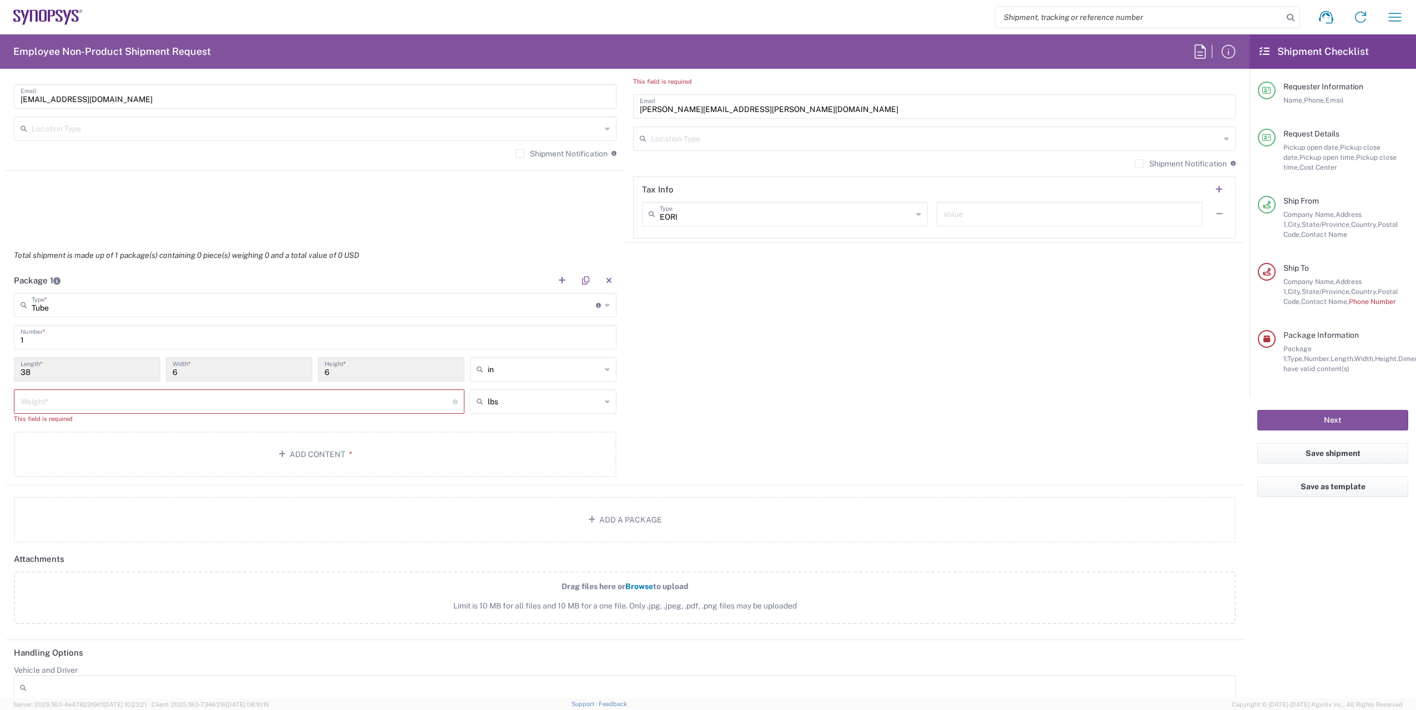
scroll to position [666, 0]
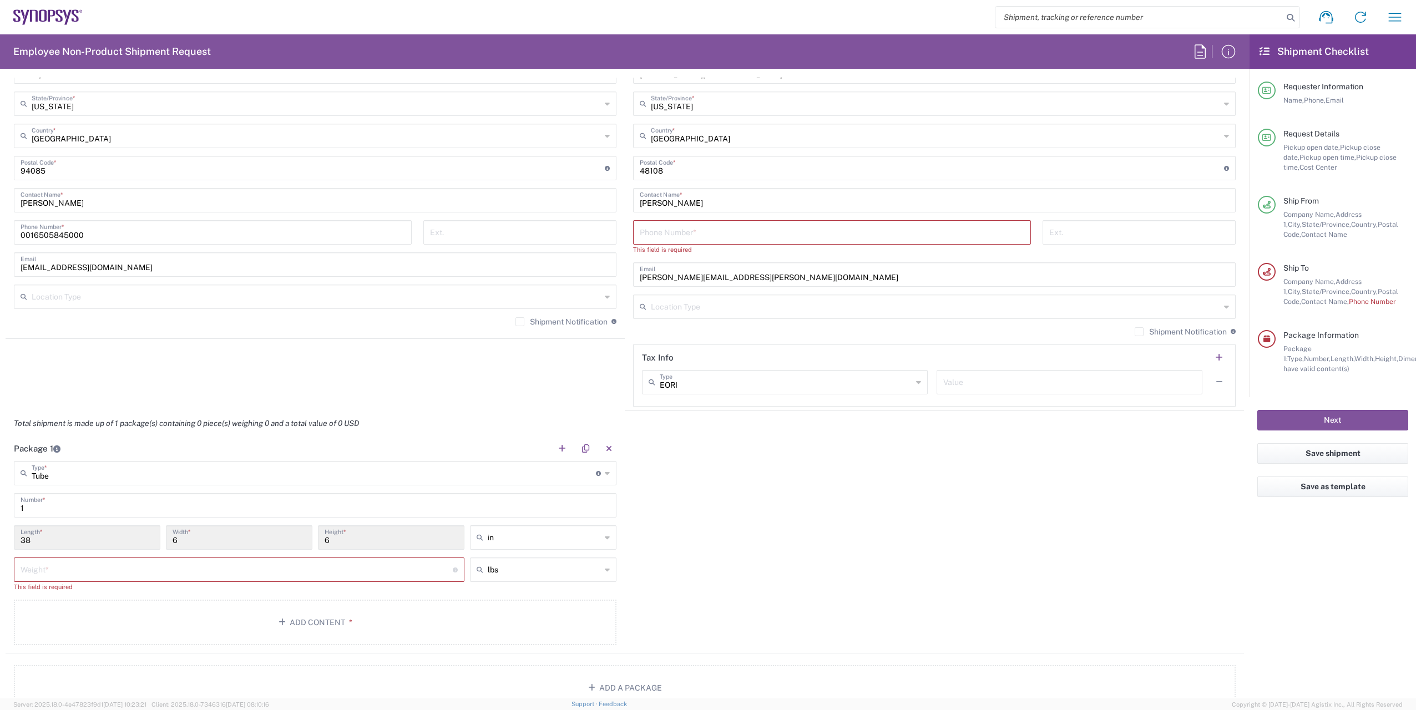
click at [907, 383] on div "EORI Type" at bounding box center [785, 382] width 286 height 24
click at [1047, 508] on div "Package 1 Tube Type * Material used to package goods Tube Bale(s) Basket(s) Bol…" at bounding box center [625, 545] width 1239 height 218
type input "EORI"
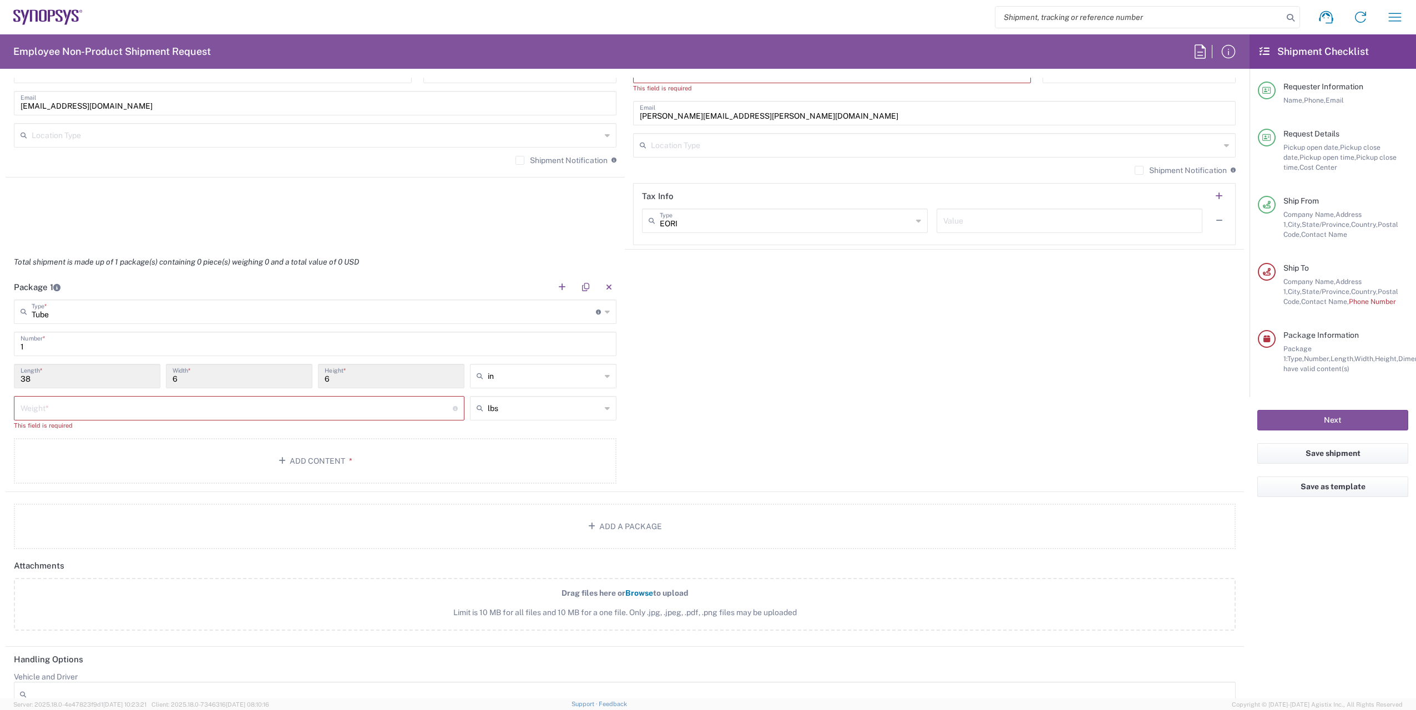
scroll to position [888, 0]
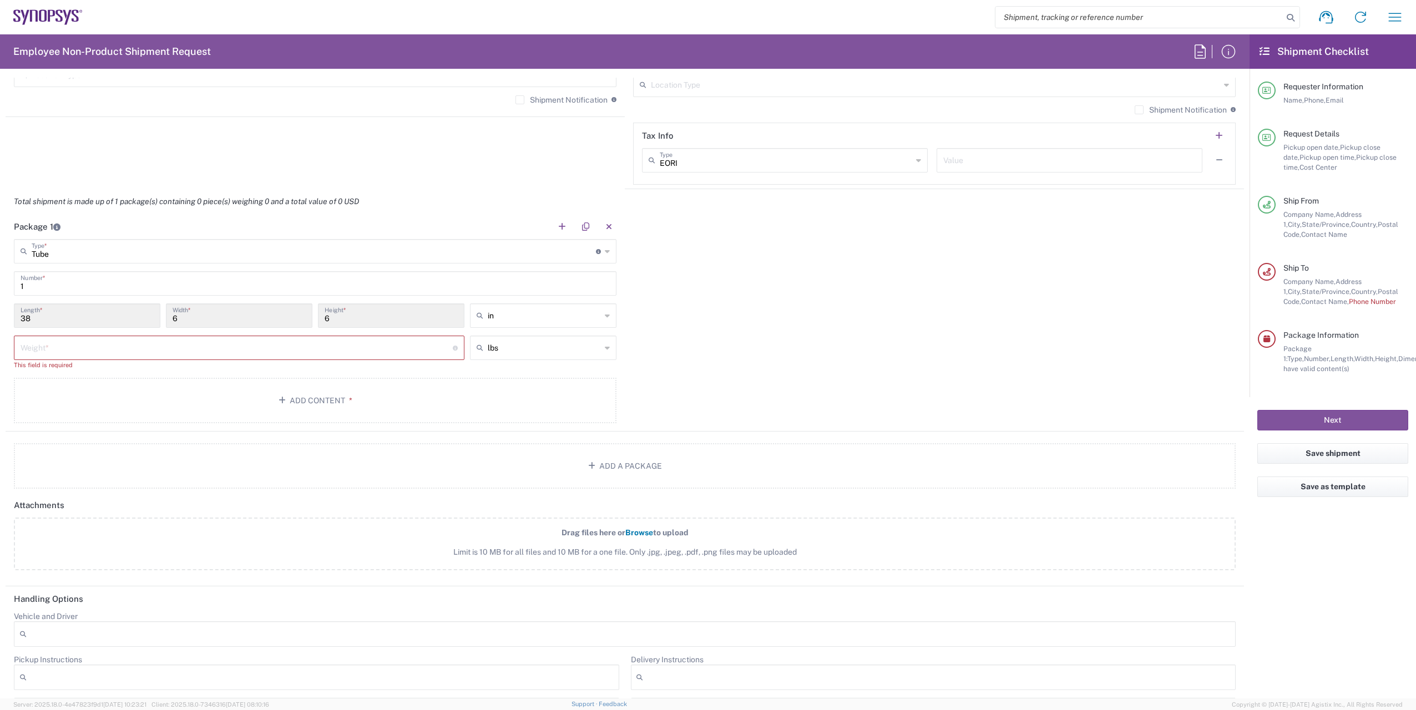
click at [871, 311] on div "Package 1 Tube Type * Material used to package goods Tube Bale(s) Basket(s) Bol…" at bounding box center [625, 323] width 1239 height 218
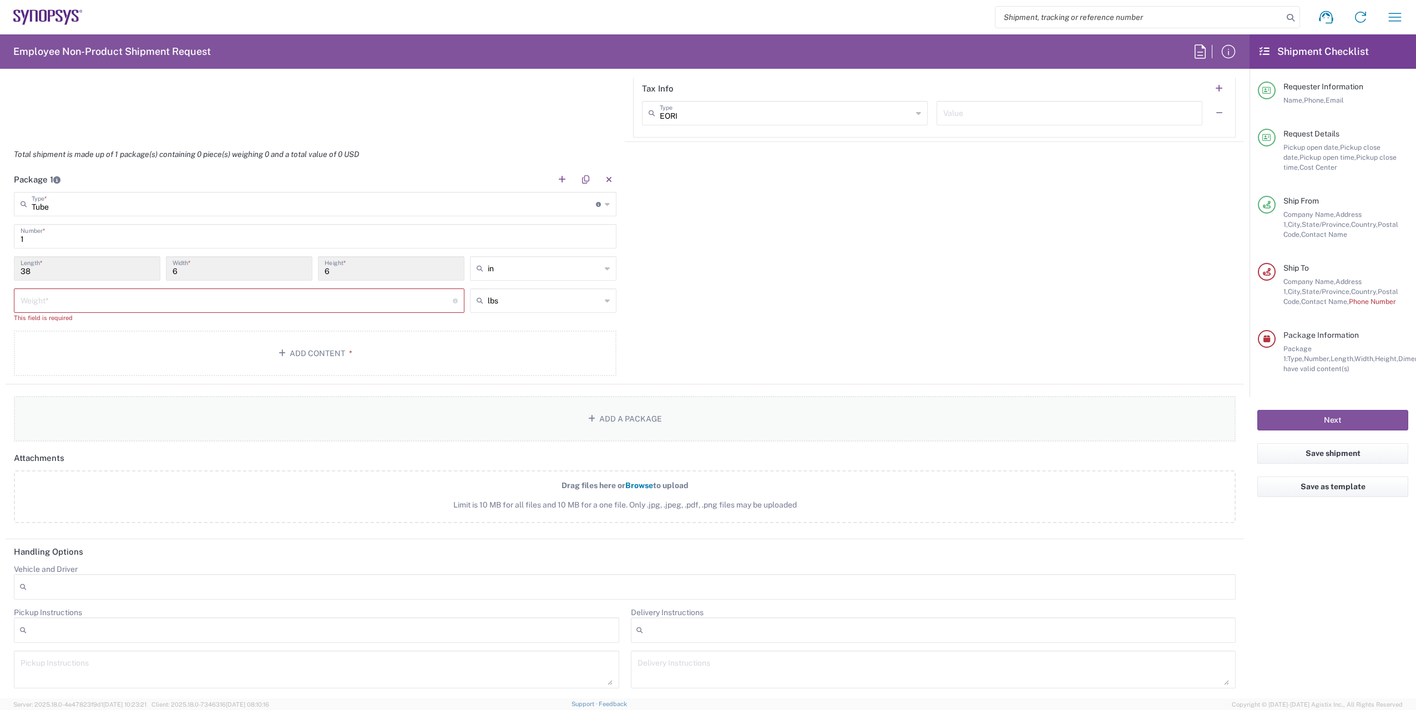
scroll to position [1103, 0]
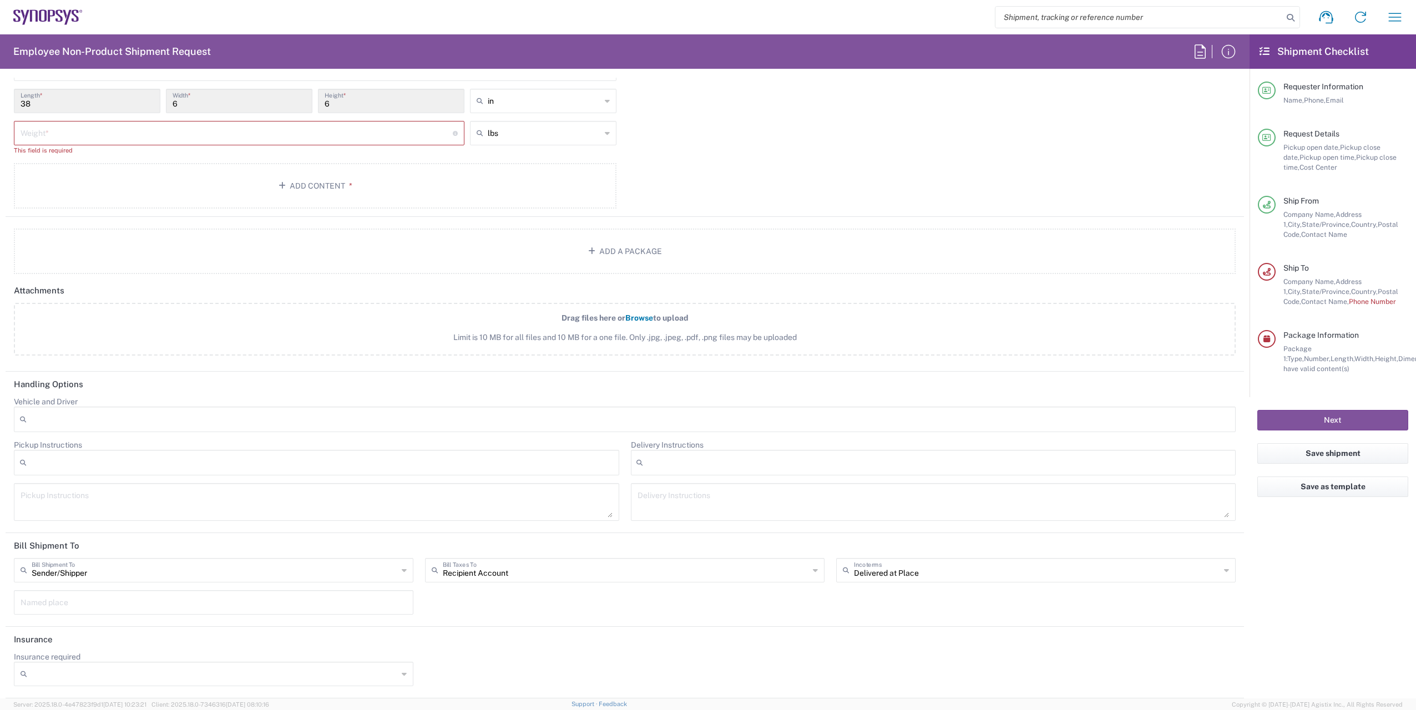
click at [98, 133] on input "number" at bounding box center [237, 132] width 432 height 19
type input "0.5"
click at [867, 169] on div "Package 1 Tube Type * Material used to package goods Tube Bale(s) Basket(s) Bol…" at bounding box center [625, 113] width 1239 height 208
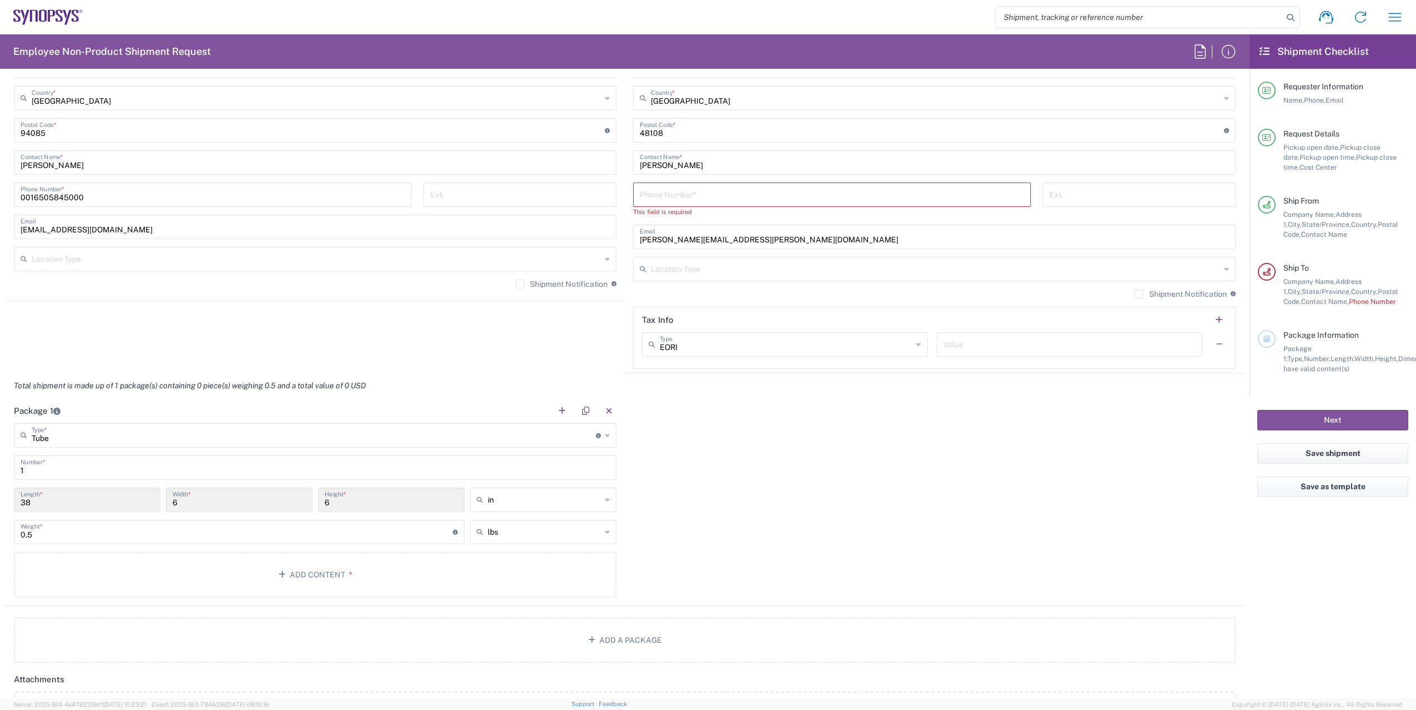
scroll to position [704, 0]
click at [821, 494] on div "Package 1 Tube Type * Material used to package goods Tube Bale(s) Basket(s) Bol…" at bounding box center [625, 502] width 1239 height 208
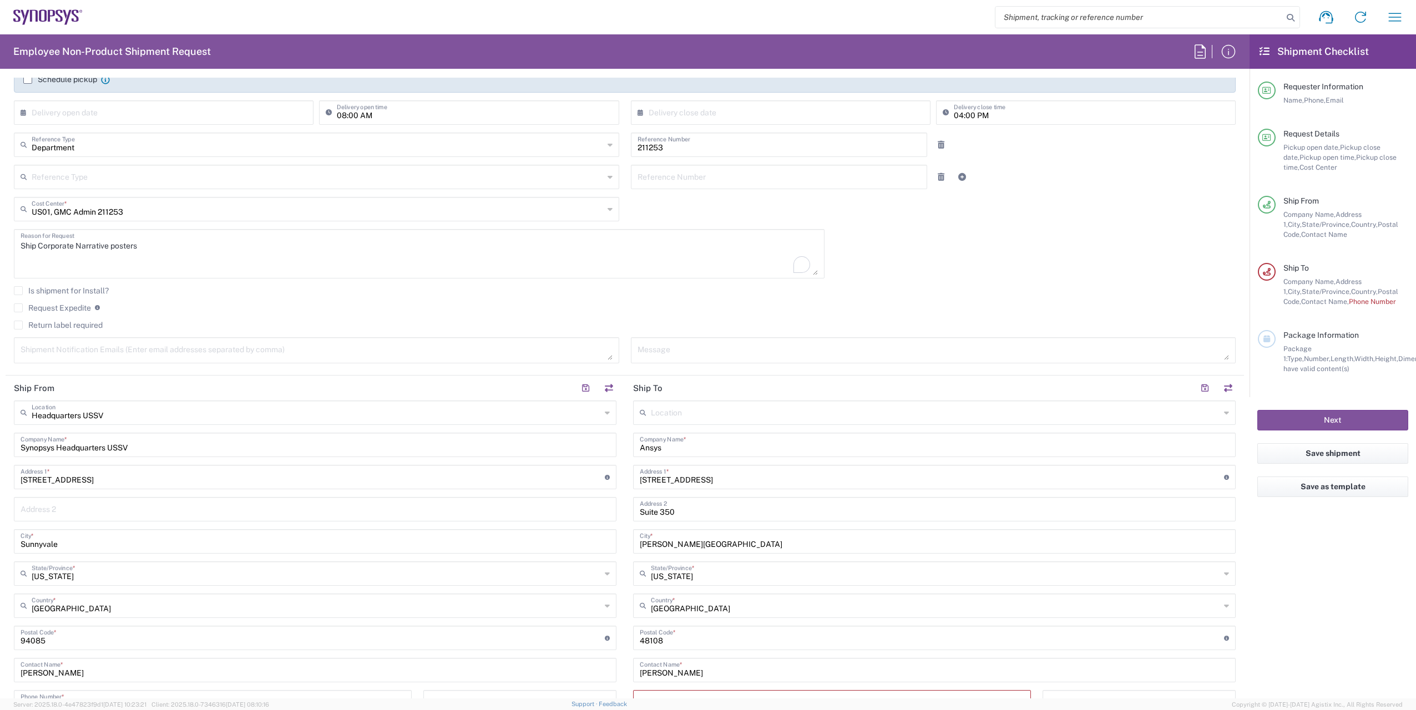
scroll to position [0, 0]
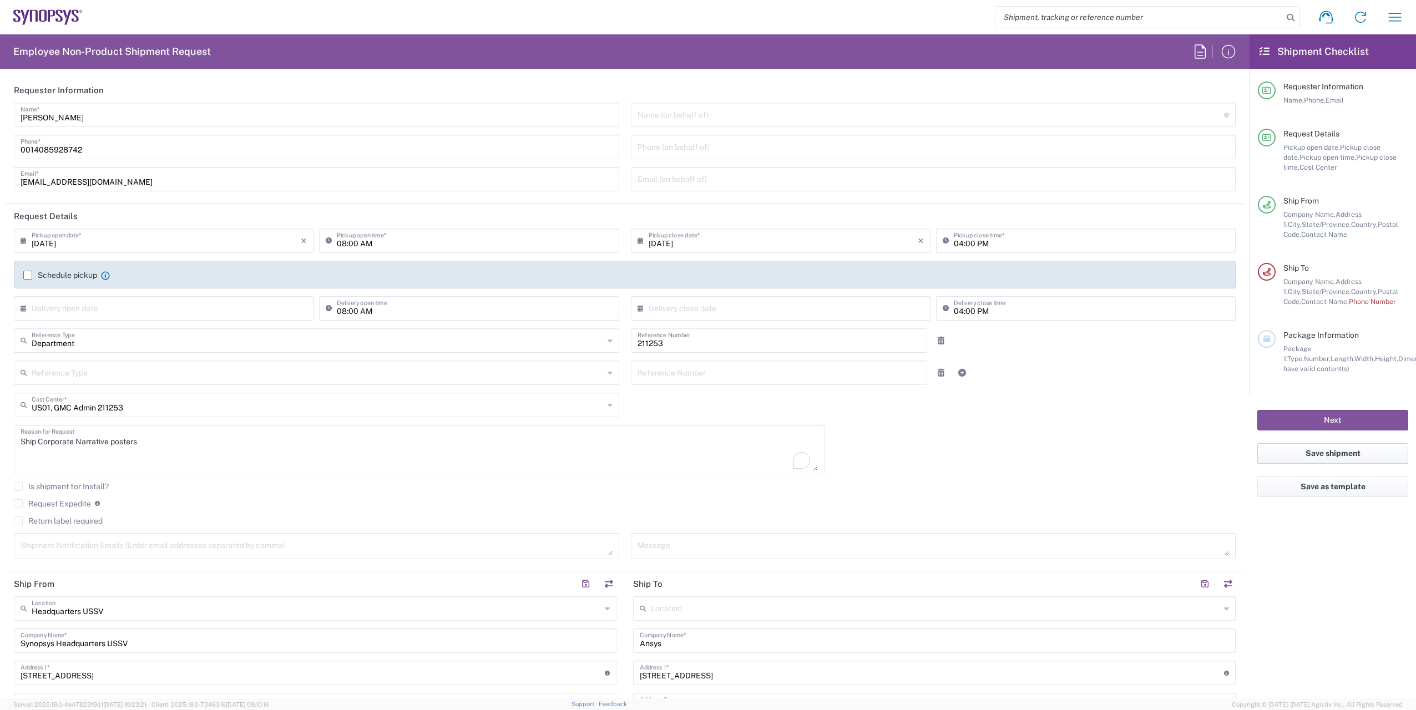
click at [1347, 453] on button "Save shipment" at bounding box center [1332, 453] width 151 height 21
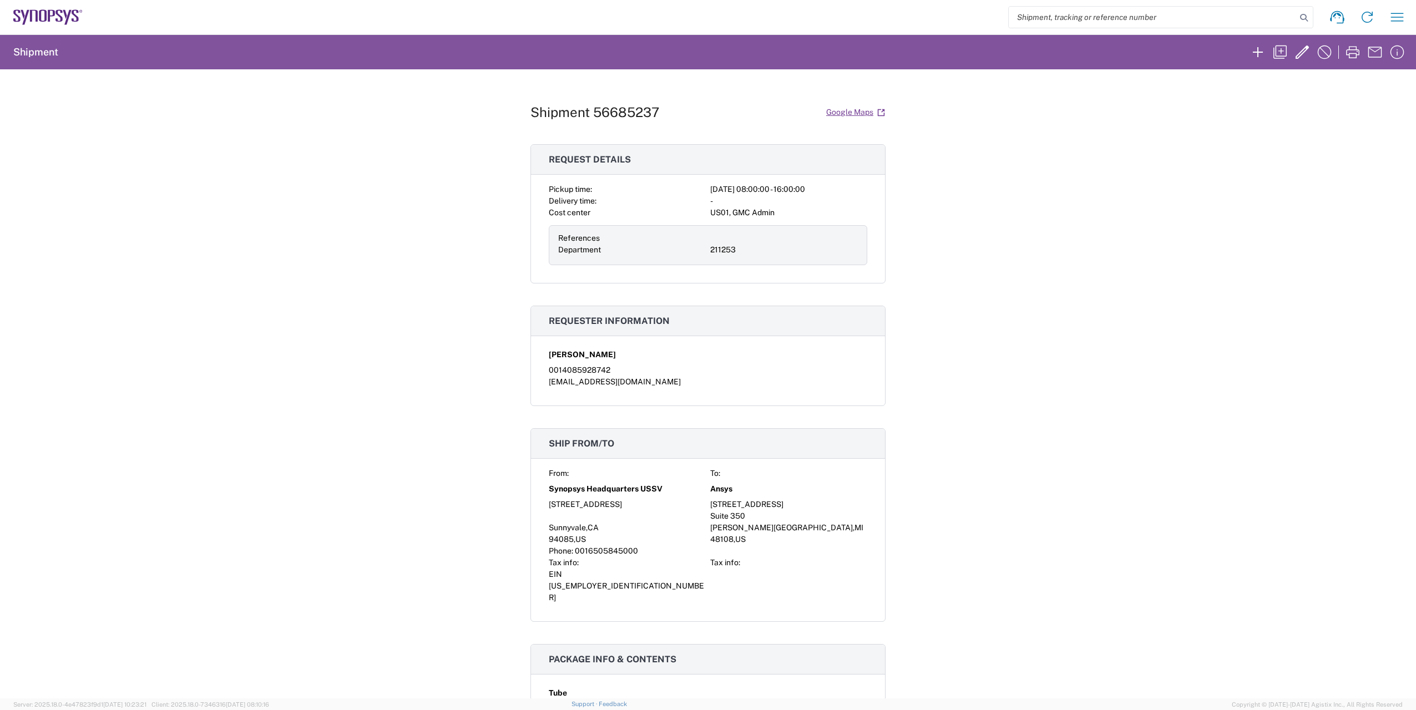
click at [1181, 145] on div "Shipment 56685237 Google Maps Request details Pickup time: [DATE] 08:00:00 - 16…" at bounding box center [708, 383] width 1416 height 629
click at [1300, 56] on icon "button" at bounding box center [1302, 52] width 13 height 13
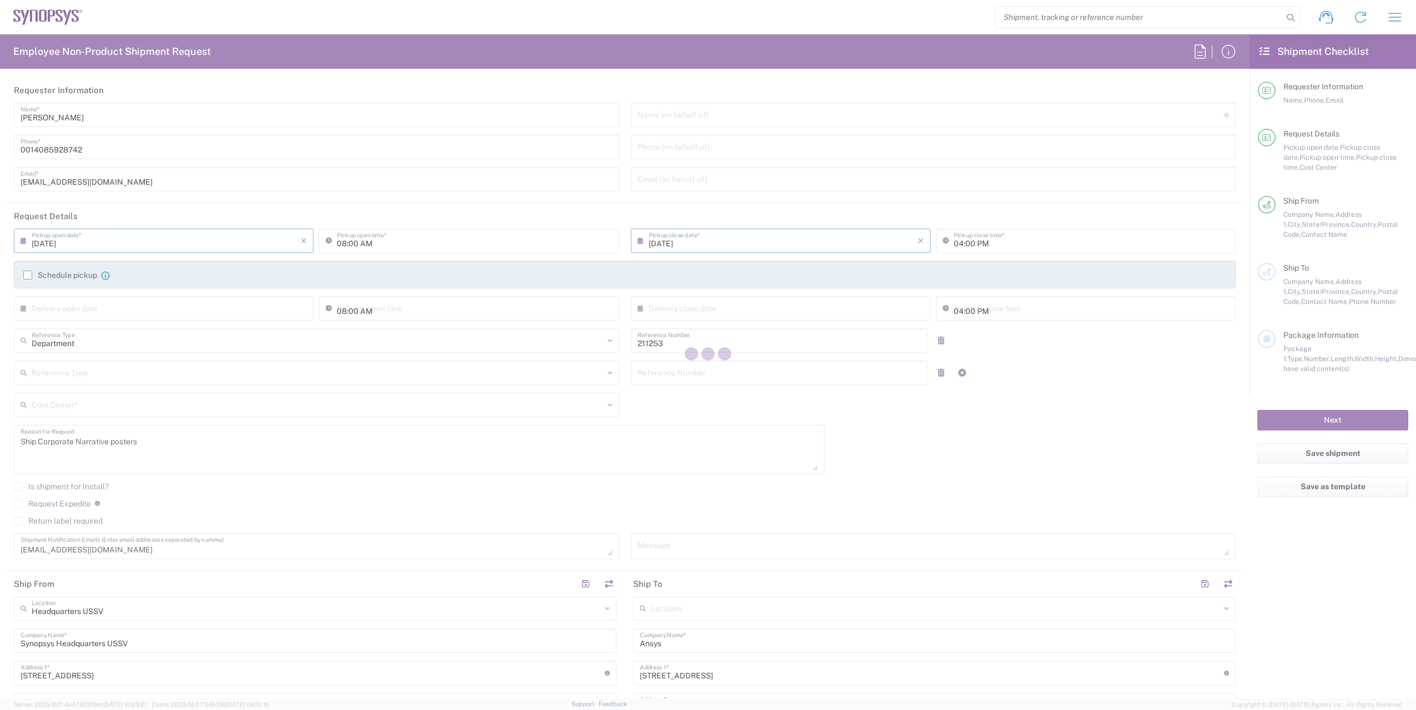
type input "[US_STATE]"
type input "Tube"
type input "US01, GMC Admin 211253"
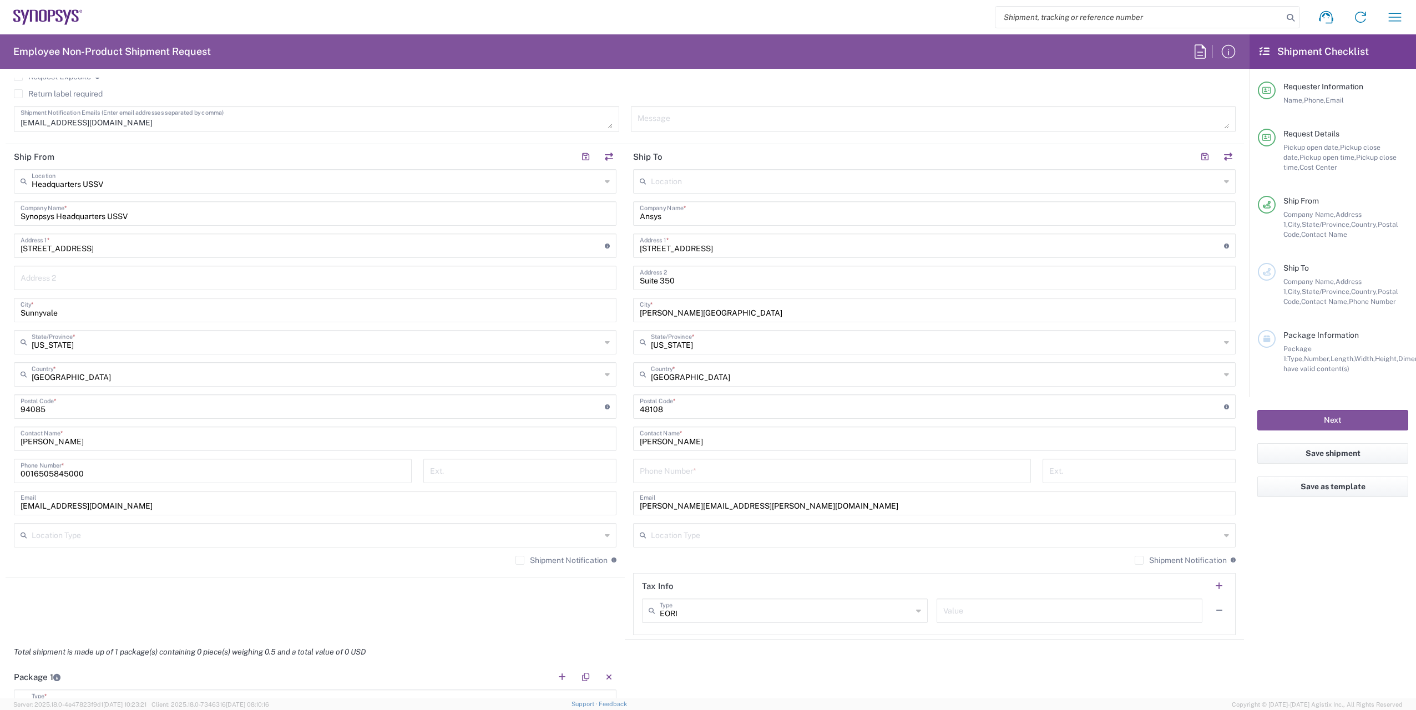
scroll to position [444, 0]
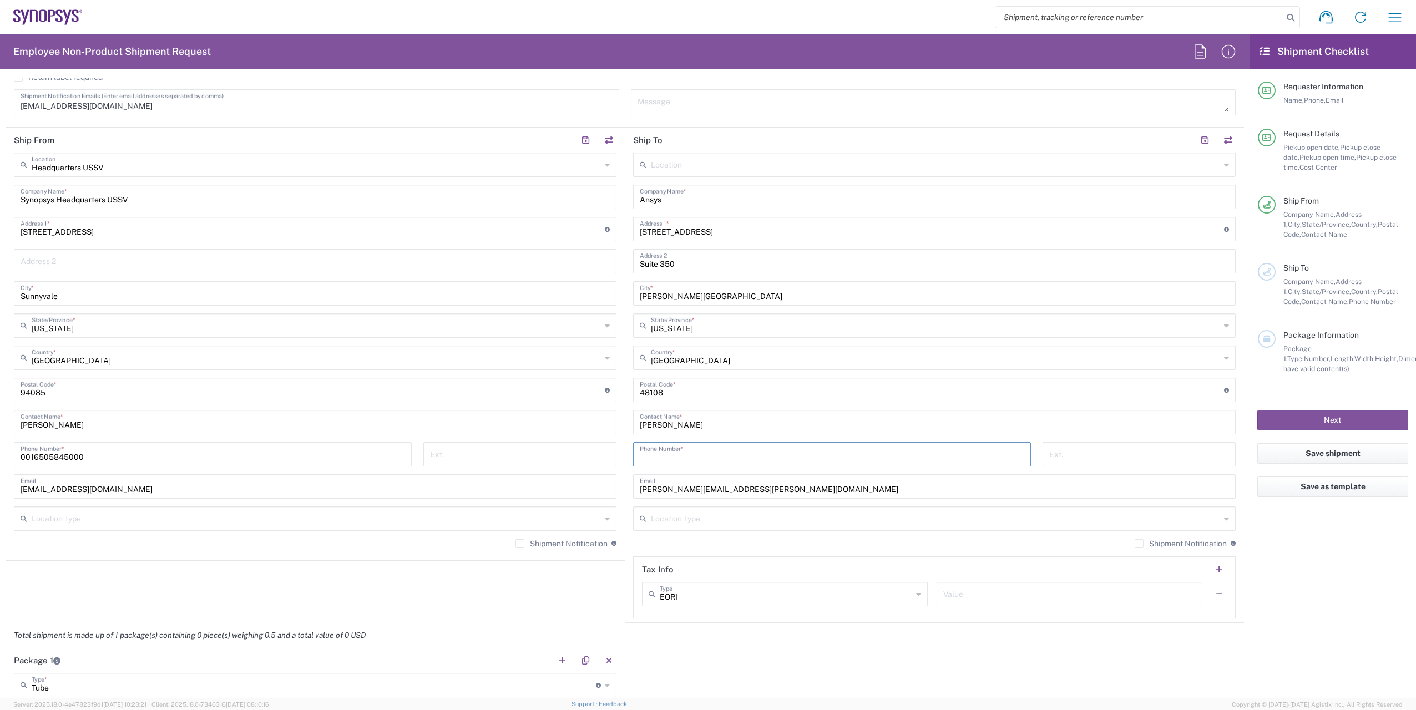
click at [708, 456] on input "tel" at bounding box center [832, 453] width 385 height 19
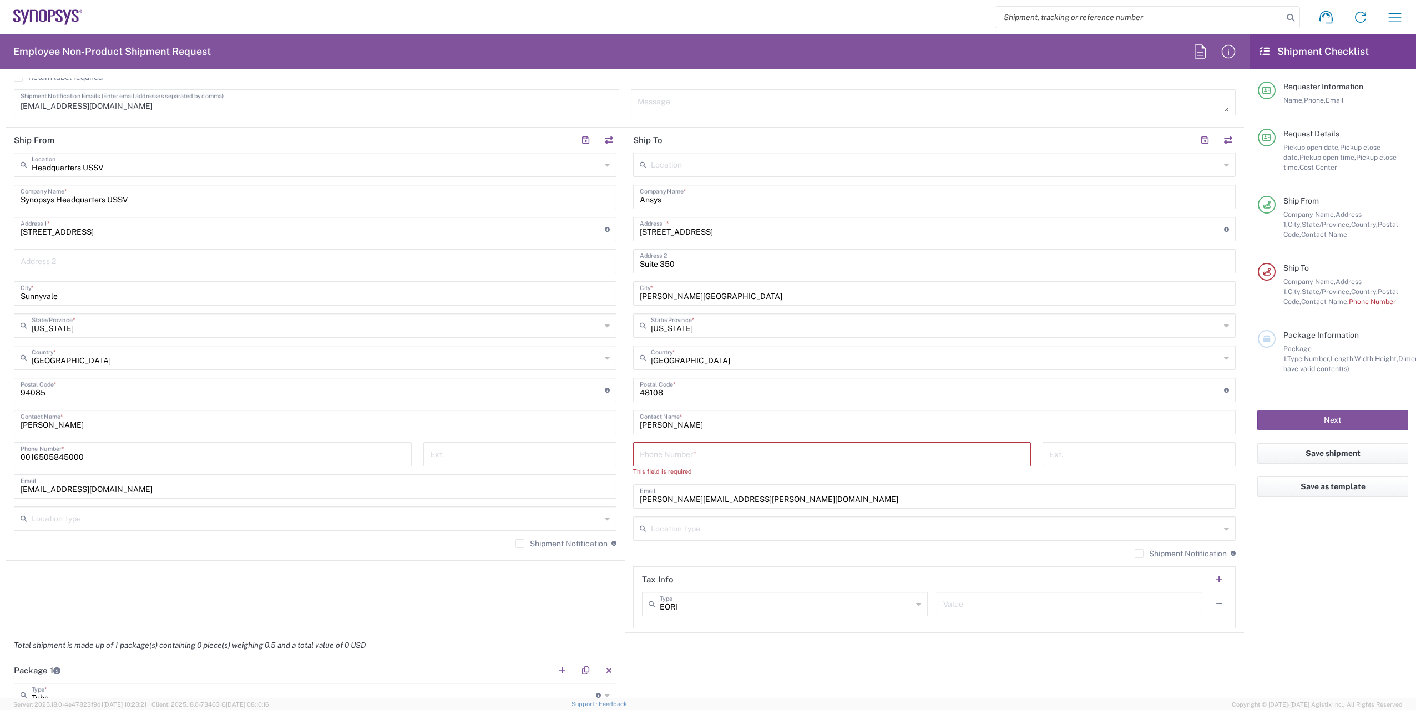
click at [1322, 562] on agx-form-checklist "Shipment Checklist Requester Information Name, Phone, Email Request Details Pic…" at bounding box center [1333, 366] width 166 height 664
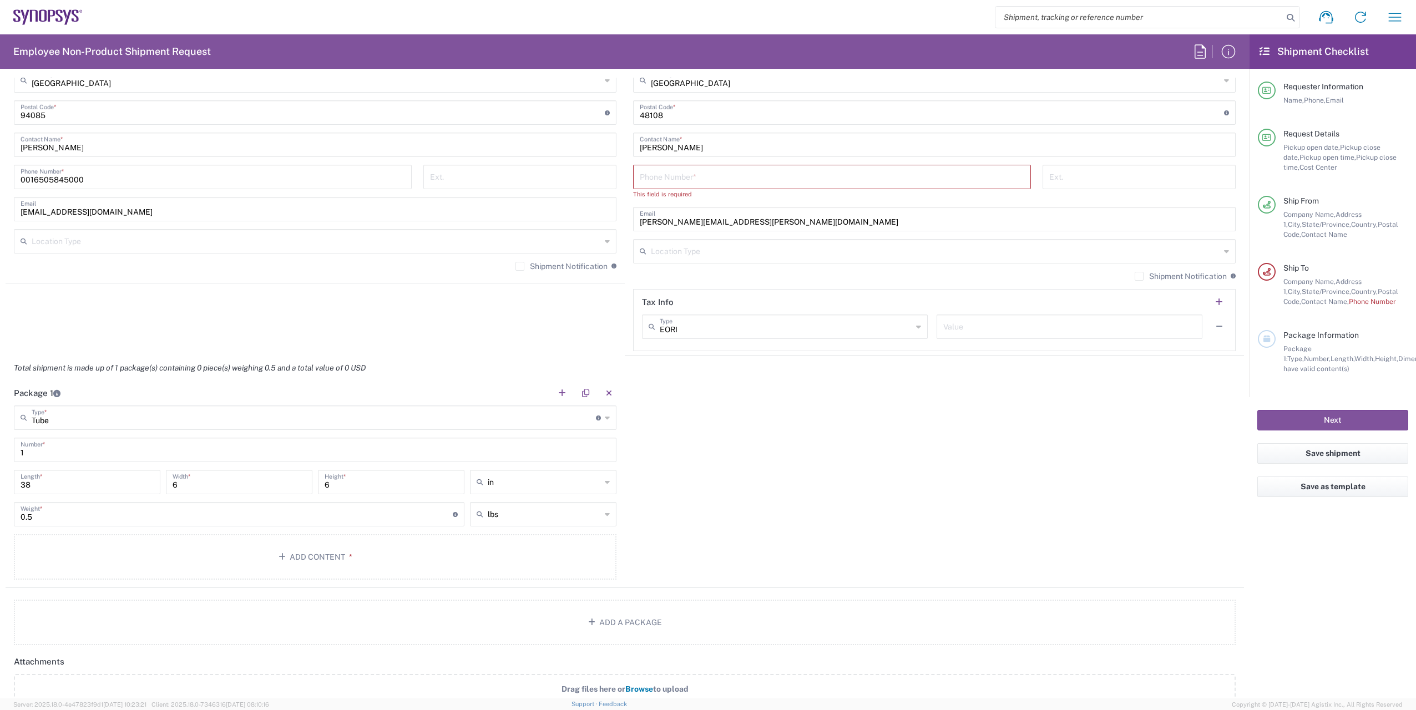
click at [1371, 548] on agx-form-checklist "Shipment Checklist Requester Information Name, Phone, Email Request Details Pic…" at bounding box center [1333, 366] width 166 height 664
click at [727, 411] on div "Package 1 Tube Type * Material used to package goods Tube Bale(s) Basket(s) Bol…" at bounding box center [625, 485] width 1239 height 208
click at [44, 512] on input "0.5" at bounding box center [237, 513] width 432 height 19
type input "0"
type input "1"
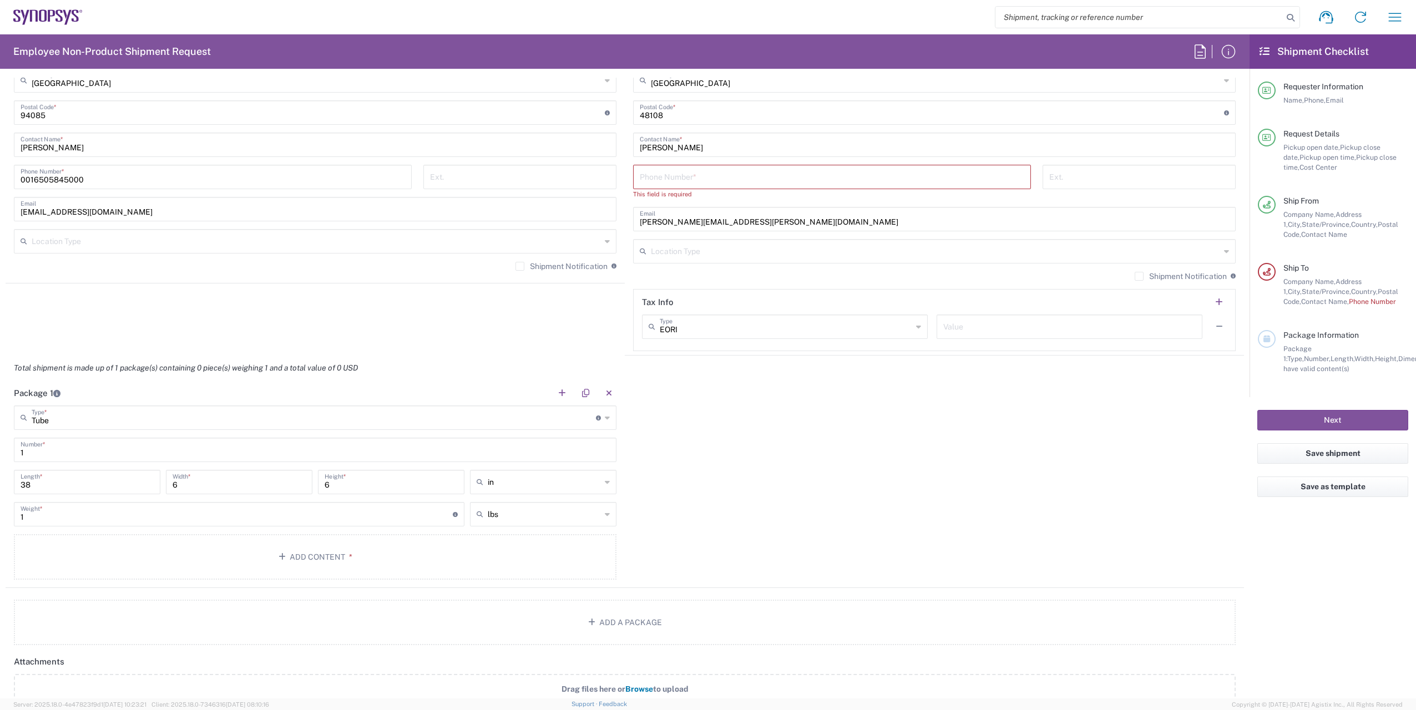
click at [881, 512] on div "Package 1 Tube Type * Material used to package goods Tube Bale(s) Basket(s) Bol…" at bounding box center [625, 485] width 1239 height 208
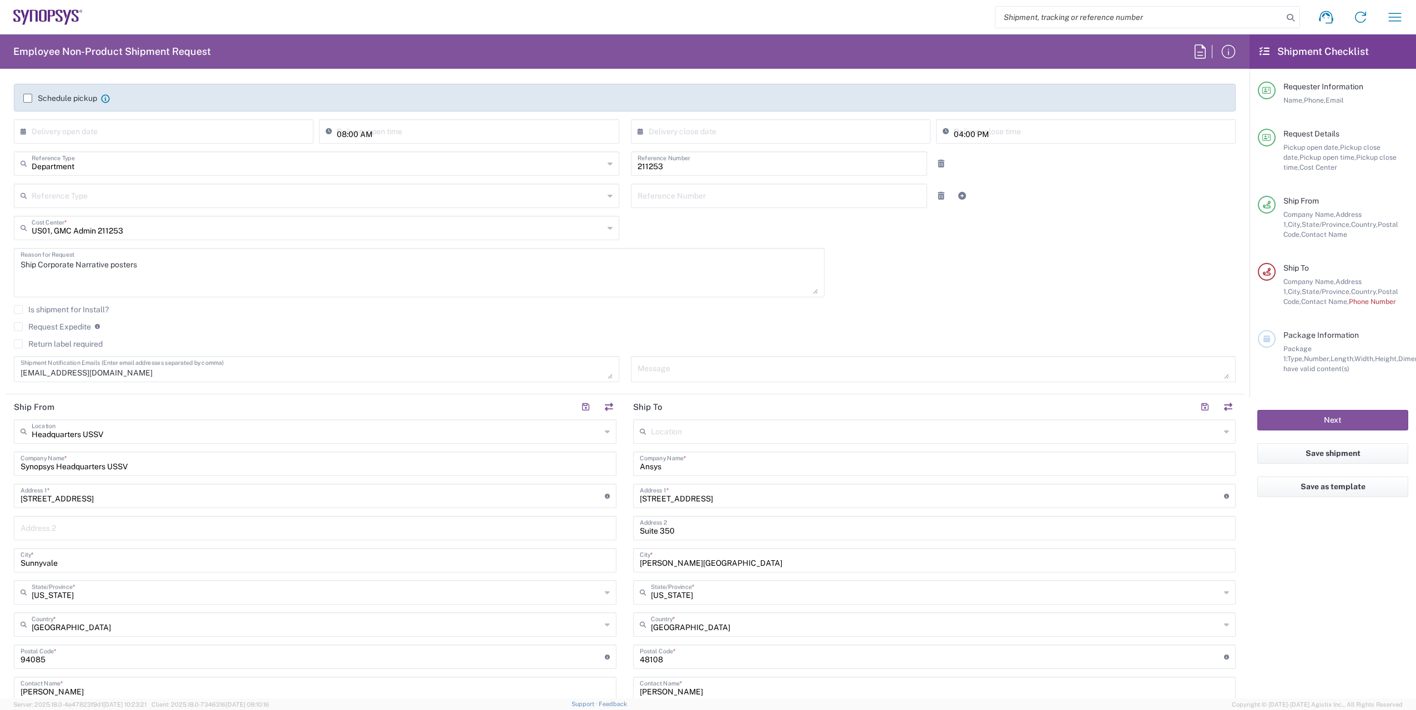
scroll to position [0, 0]
